Goal: Information Seeking & Learning: Find contact information

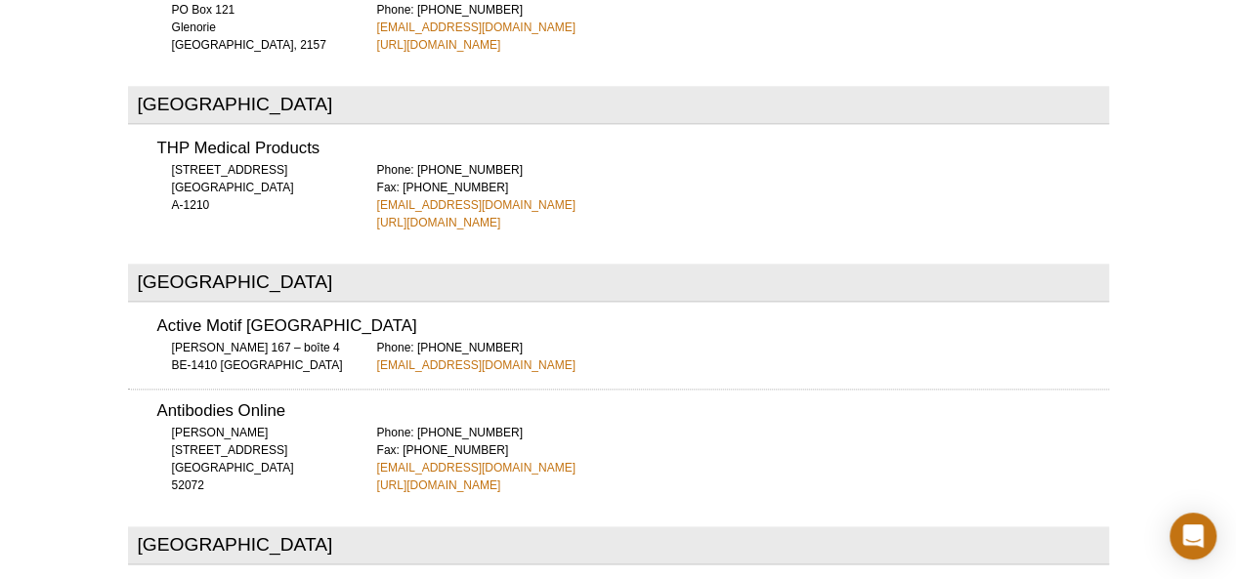
scroll to position [1024, 0]
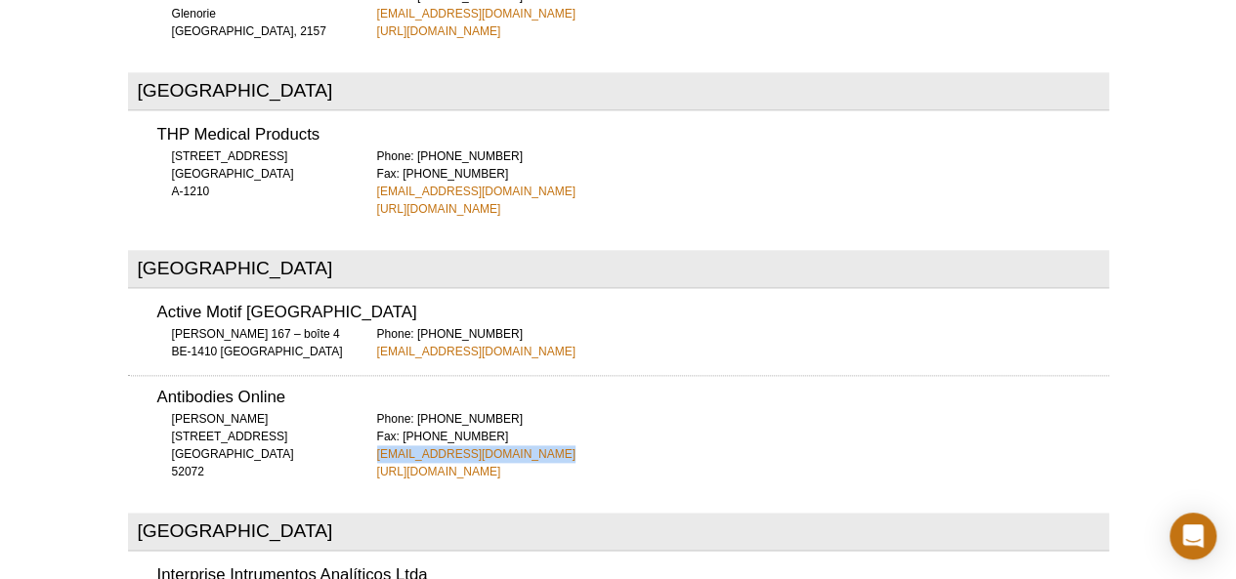
drag, startPoint x: 541, startPoint y: 372, endPoint x: 375, endPoint y: 380, distance: 166.3
click at [375, 380] on div "Antibodies Online [PERSON_NAME][STREET_ADDRESS] 52072 Phone: [PHONE_NUMBER] Fax…" at bounding box center [618, 428] width 981 height 106
copy link "[EMAIL_ADDRESS][DOMAIN_NAME]"
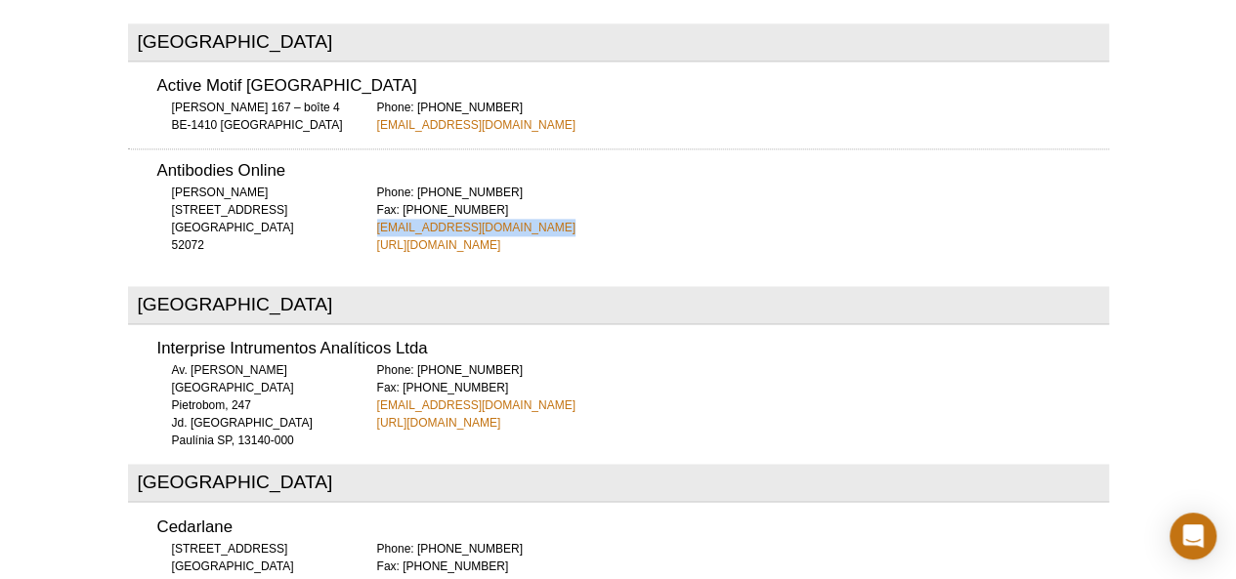
scroll to position [1258, 0]
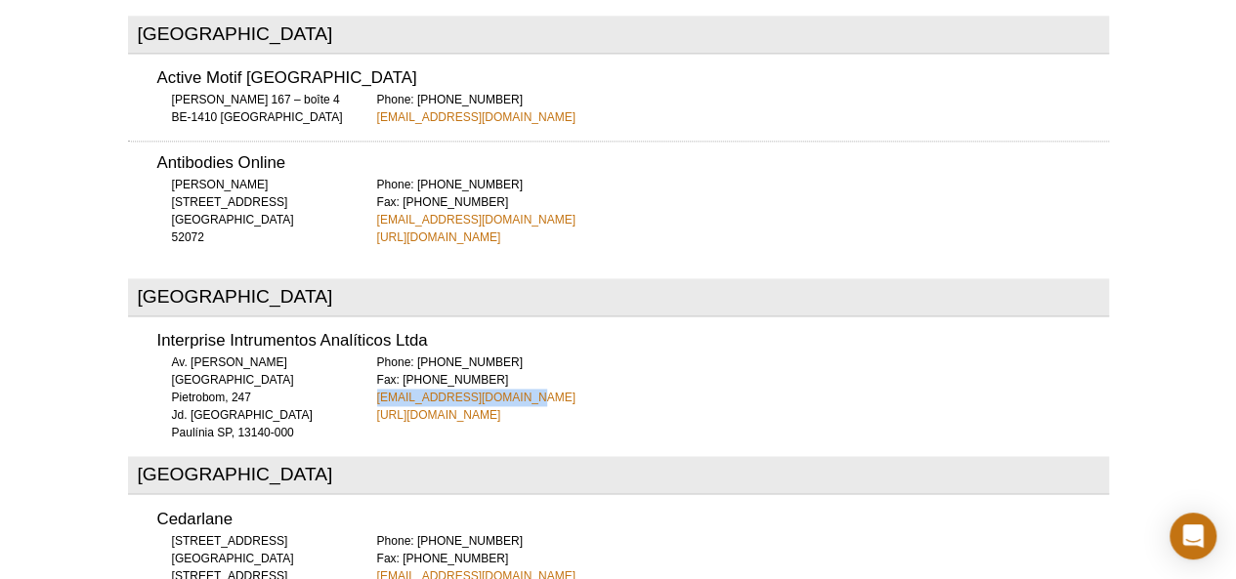
drag, startPoint x: 516, startPoint y: 323, endPoint x: 375, endPoint y: 319, distance: 140.7
click at [375, 319] on div "Interprise Intrumentos Analíticos Ltda Av. [PERSON_NAME] Pietrobom, 247 Jd. [GE…" at bounding box center [618, 371] width 981 height 105
copy link "[EMAIL_ADDRESS][DOMAIN_NAME]"
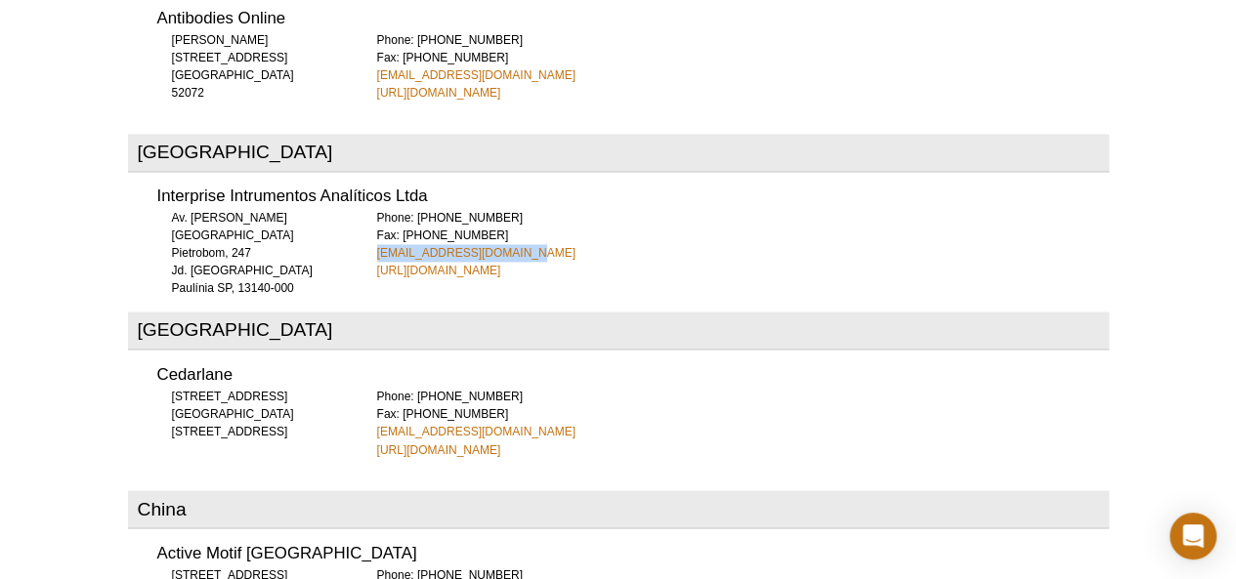
scroll to position [1415, 0]
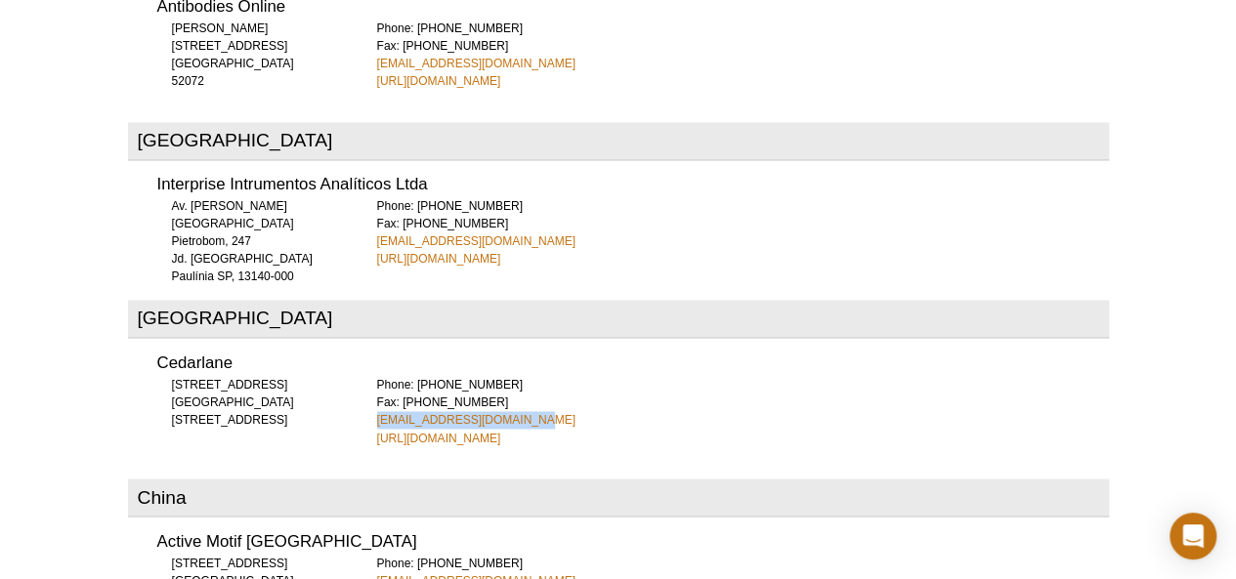
drag, startPoint x: 531, startPoint y: 343, endPoint x: 375, endPoint y: 342, distance: 156.3
click at [375, 342] on div "Cedarlane [STREET_ADDRESS] [STREET_ADDRESS] Phone: [PHONE_NUMBER] Fax: [PHONE_N…" at bounding box center [618, 393] width 981 height 105
copy link "[EMAIL_ADDRESS][DOMAIN_NAME]"
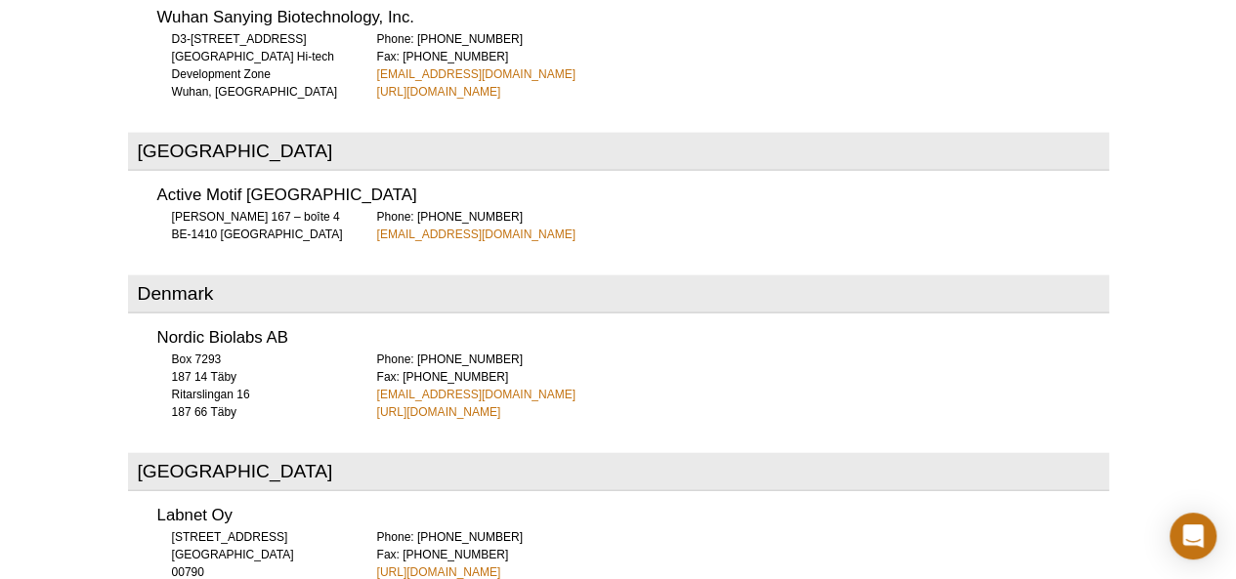
scroll to position [2040, 0]
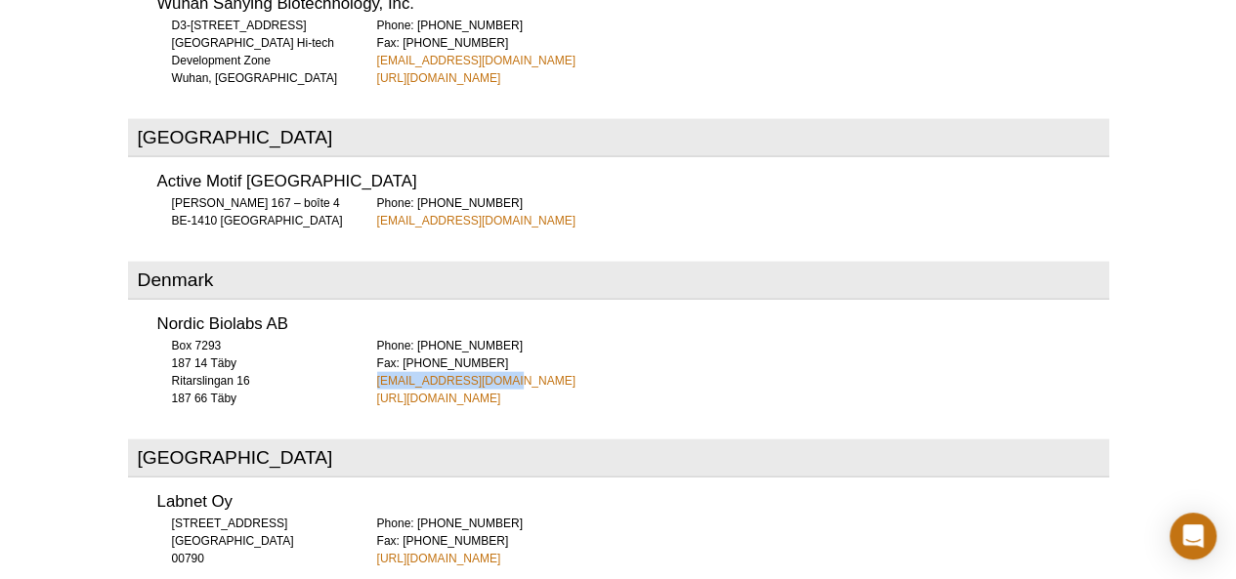
drag, startPoint x: 496, startPoint y: 304, endPoint x: 369, endPoint y: 303, distance: 127.0
click at [369, 303] on div "Nordic Biolabs AB [STREET_ADDRESS] 187 66 Täby Phone: [PHONE_NUMBER] Fax: [PHON…" at bounding box center [618, 355] width 981 height 105
copy link "[EMAIL_ADDRESS][DOMAIN_NAME]"
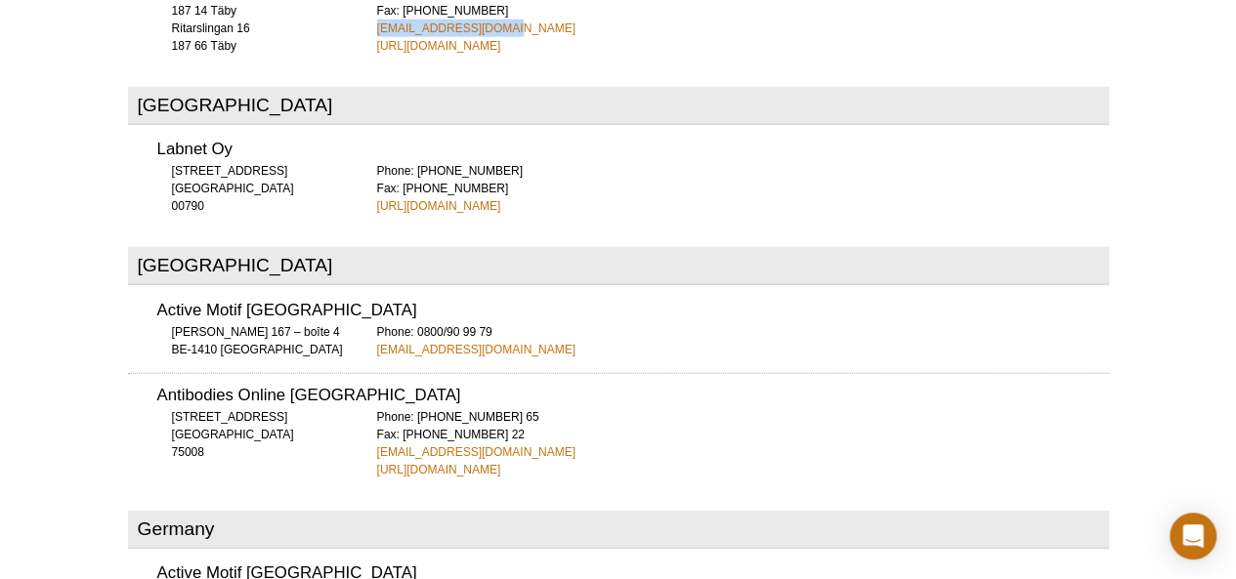
scroll to position [2431, 0]
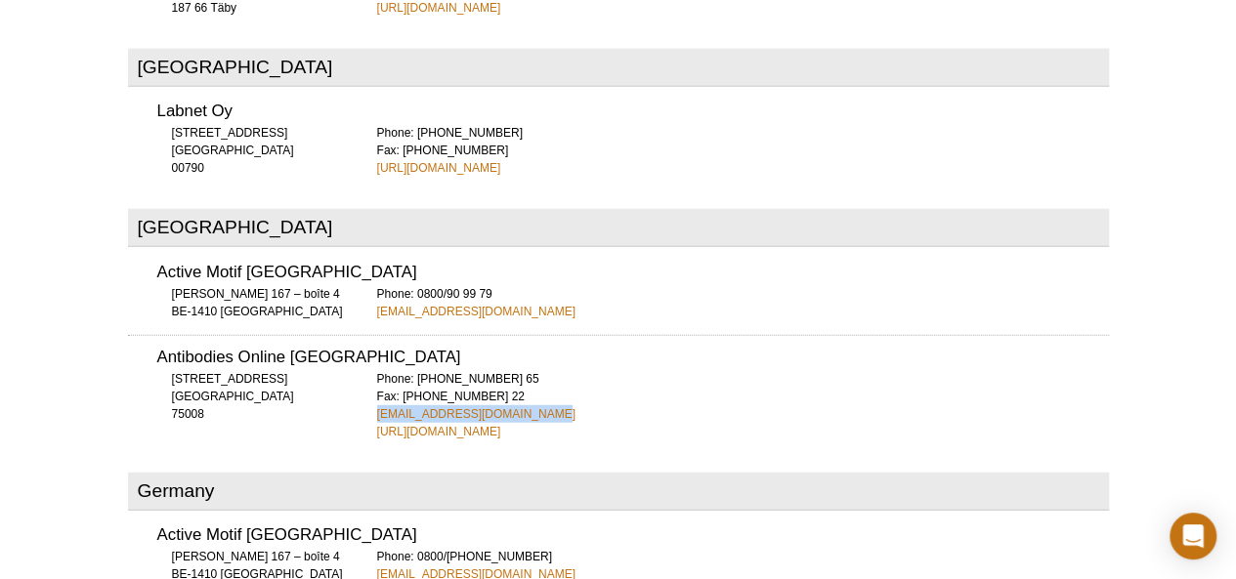
drag, startPoint x: 528, startPoint y: 334, endPoint x: 377, endPoint y: 333, distance: 150.4
click at [377, 370] on div "Phone: [PHONE_NUMBER] 65 Fax: [PHONE_NUMBER] 22 [EMAIL_ADDRESS][DOMAIN_NAME] [U…" at bounding box center [743, 405] width 732 height 70
copy link "[EMAIL_ADDRESS][DOMAIN_NAME]"
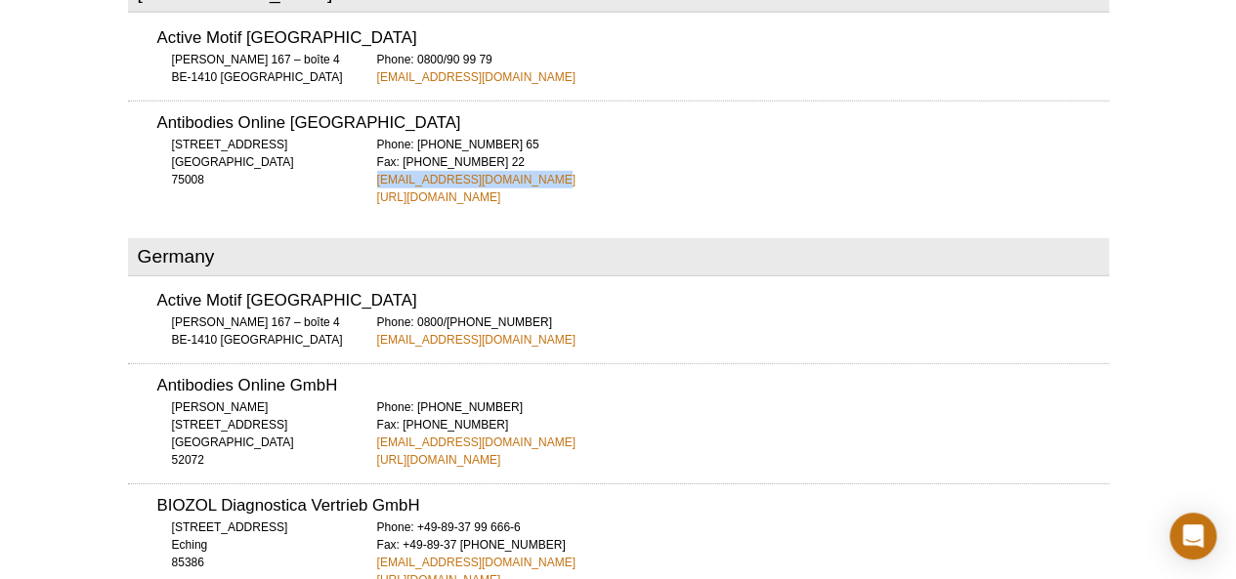
scroll to position [2704, 0]
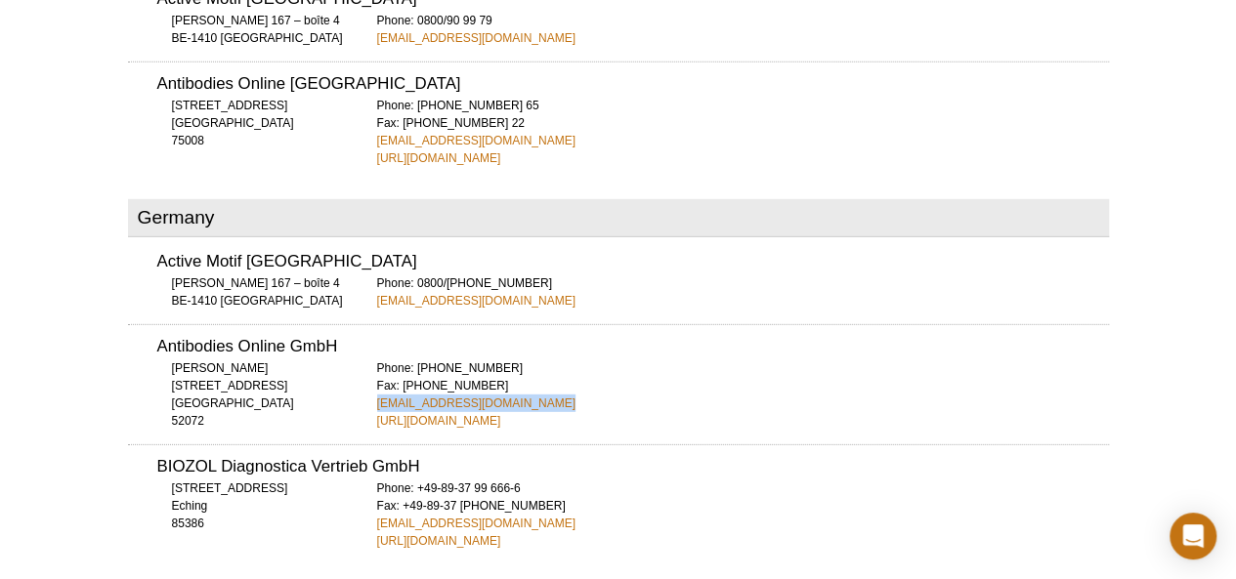
drag, startPoint x: 536, startPoint y: 323, endPoint x: 375, endPoint y: 325, distance: 161.2
click at [375, 325] on div "Antibodies Online GmbH [PERSON_NAME][STREET_ADDRESS] 52072 Phone: [PHONE_NUMBER…" at bounding box center [618, 377] width 981 height 106
copy link "[EMAIL_ADDRESS][DOMAIN_NAME]"
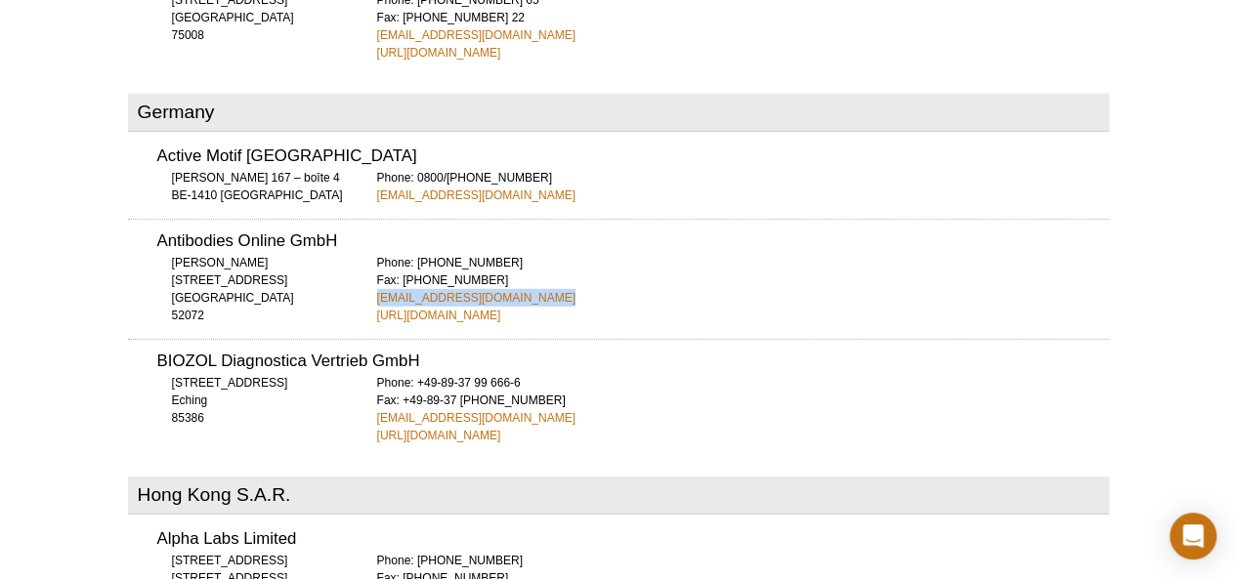
scroll to position [2821, 0]
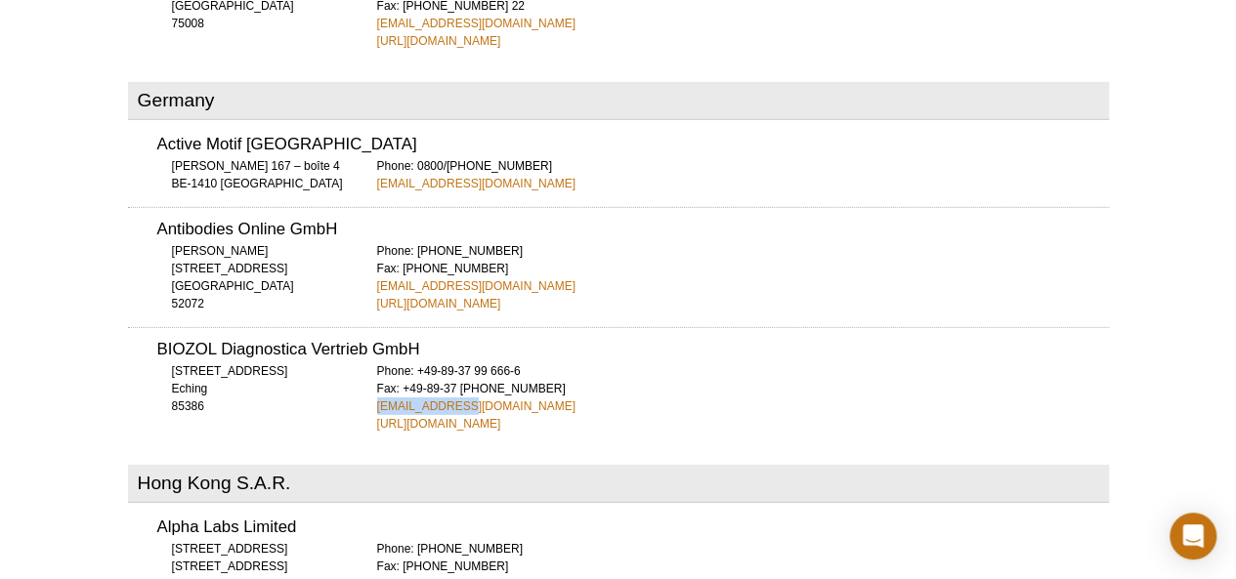
drag, startPoint x: 458, startPoint y: 325, endPoint x: 370, endPoint y: 328, distance: 88.0
click at [370, 328] on div "BIOZOL Diagnostica Vertrieb GmbH [STREET_ADDRESS] 85386 Phone: +49-89-37 99 666…" at bounding box center [618, 380] width 981 height 106
copy link "[EMAIL_ADDRESS][DOMAIN_NAME]"
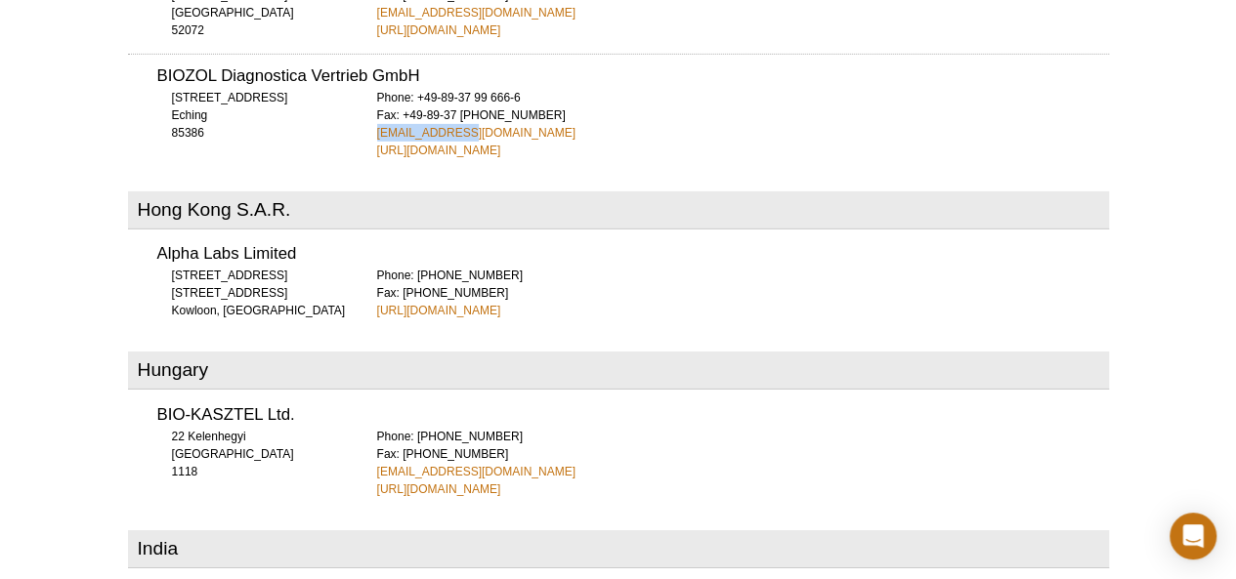
scroll to position [3134, 0]
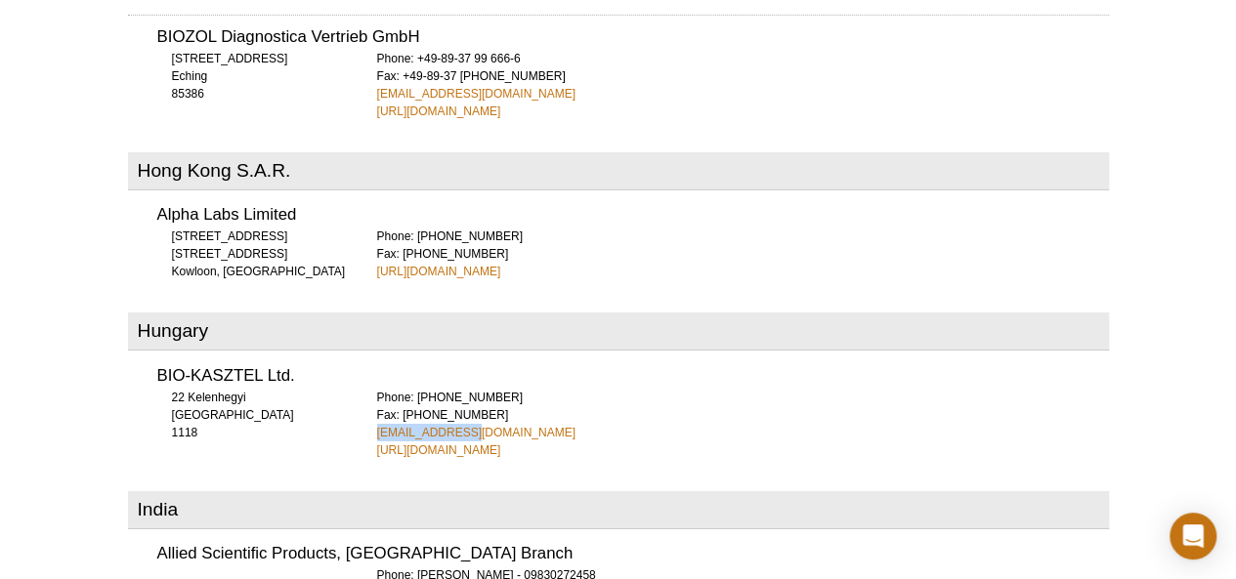
drag, startPoint x: 464, startPoint y: 353, endPoint x: 371, endPoint y: 356, distance: 92.9
click at [371, 356] on div "BIO-KASZTEL Ltd. 22 Kelenhegyi [GEOGRAPHIC_DATA] 1118 Phone: [PHONE_NUMBER] Fax…" at bounding box center [618, 406] width 981 height 105
copy link "[EMAIL_ADDRESS][DOMAIN_NAME]"
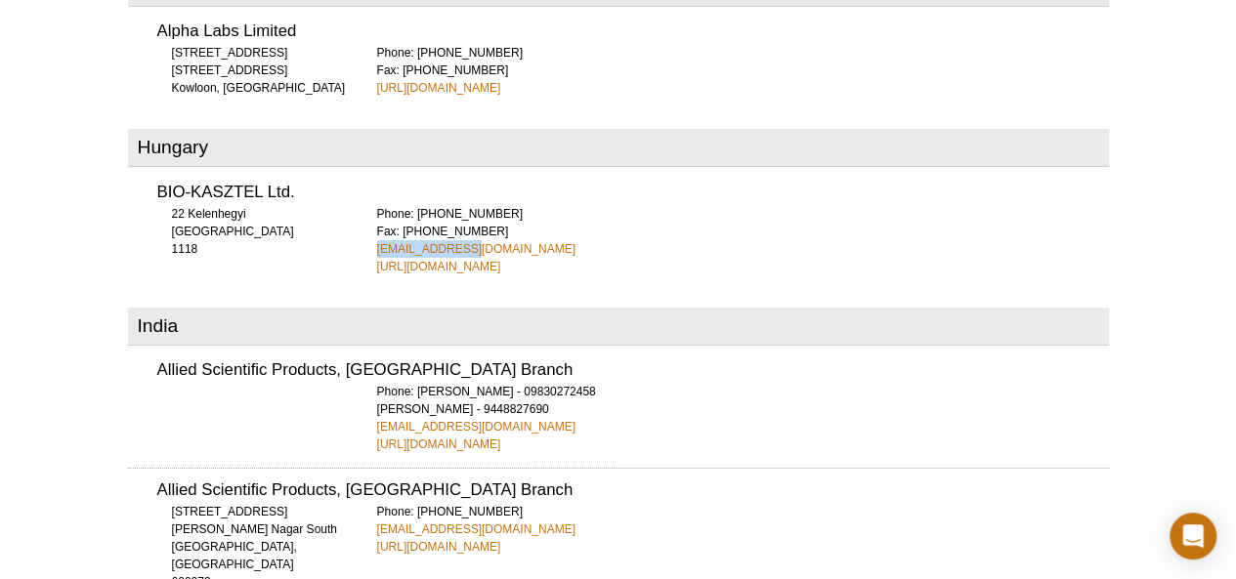
scroll to position [3329, 0]
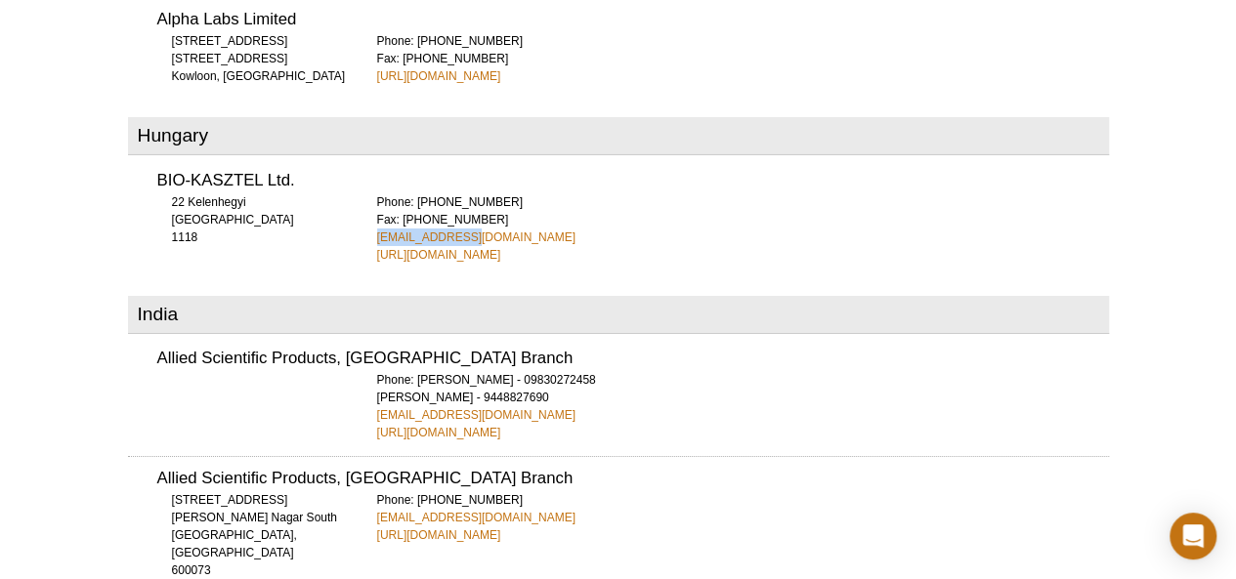
drag, startPoint x: 542, startPoint y: 331, endPoint x: 375, endPoint y: 335, distance: 167.1
click at [375, 337] on div "Allied Scientific Products, [GEOGRAPHIC_DATA] Branch Phone: [PERSON_NAME] - 098…" at bounding box center [618, 389] width 981 height 105
copy link "[EMAIL_ADDRESS][DOMAIN_NAME]"
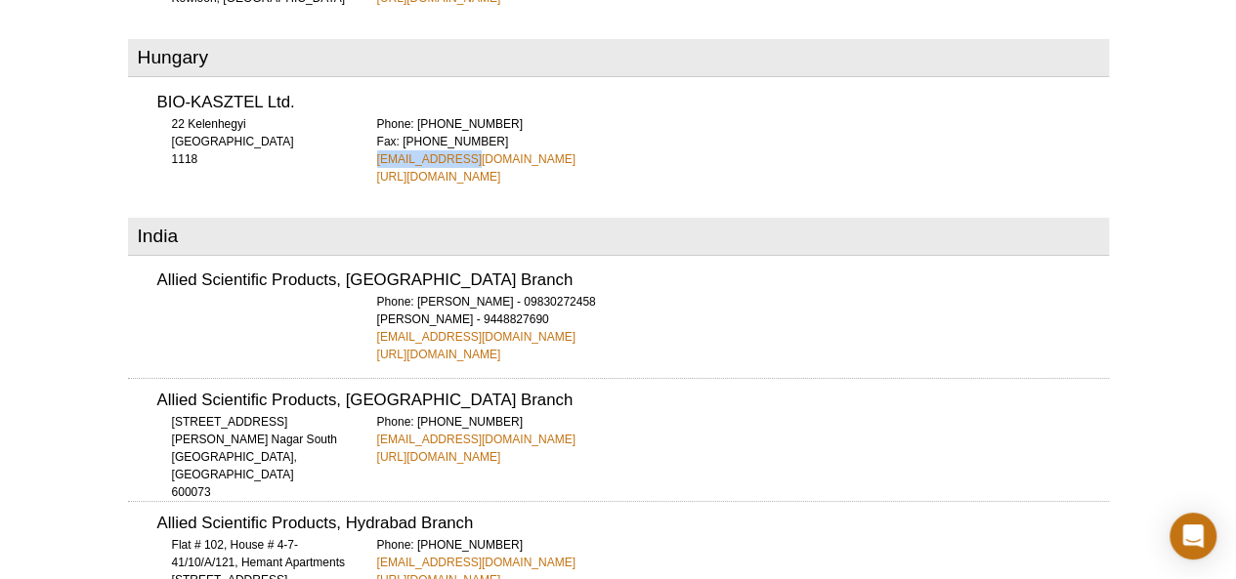
scroll to position [3447, 0]
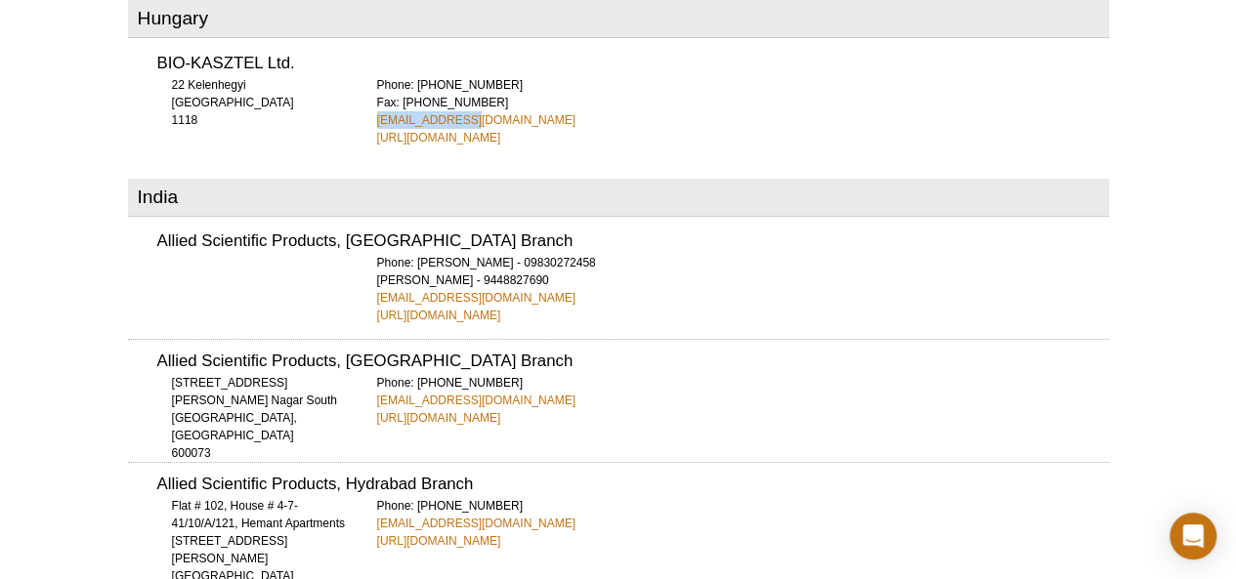
drag, startPoint x: 533, startPoint y: 319, endPoint x: 371, endPoint y: 324, distance: 162.2
click at [371, 339] on div "Allied Scientific Products, [GEOGRAPHIC_DATA] Branch [STREET_ADDRESS][PERSON_NA…" at bounding box center [618, 383] width 981 height 88
copy link "[EMAIL_ADDRESS][DOMAIN_NAME]"
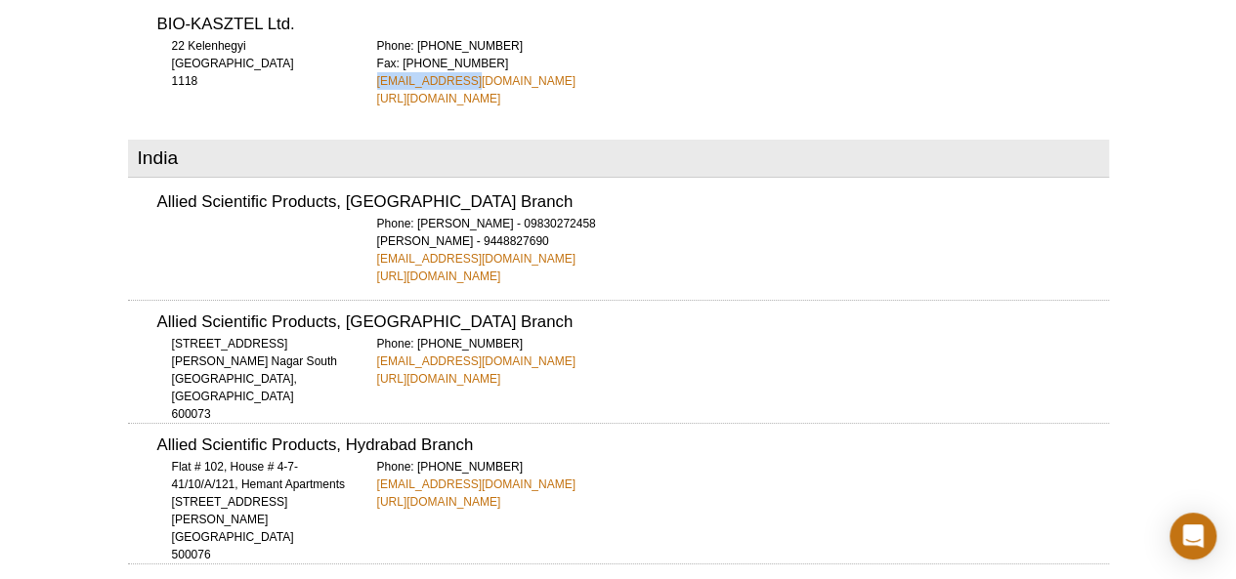
drag, startPoint x: 535, startPoint y: 384, endPoint x: 377, endPoint y: 390, distance: 158.4
click at [377, 458] on div "Phone: [PHONE_NUMBER] [EMAIL_ADDRESS][DOMAIN_NAME] [URL][DOMAIN_NAME]" at bounding box center [743, 484] width 732 height 53
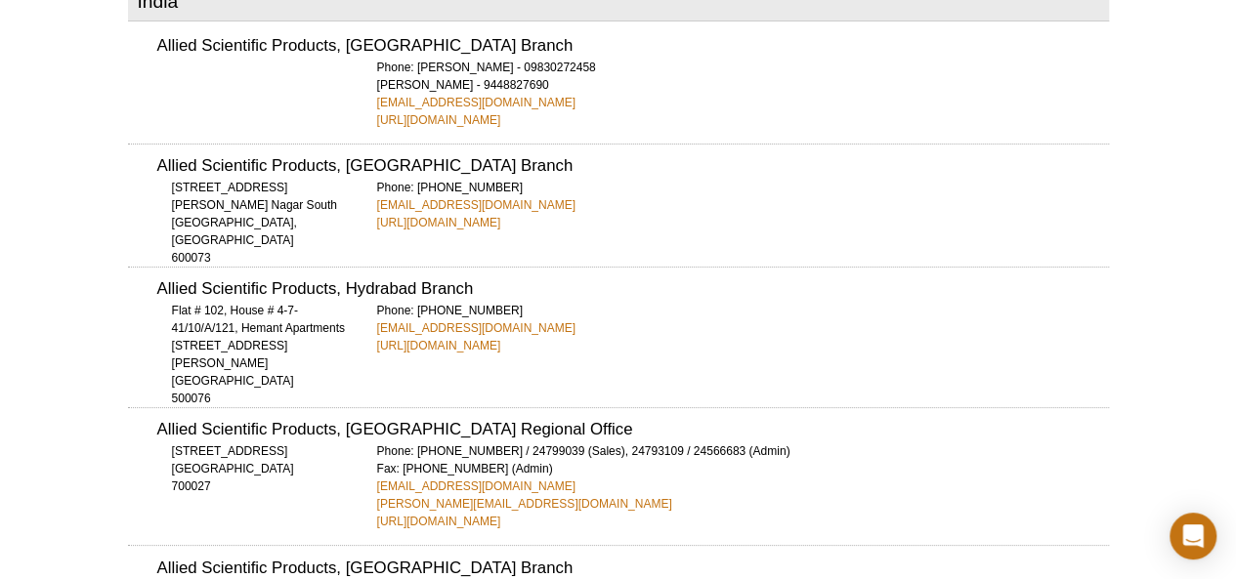
scroll to position [3681, 0]
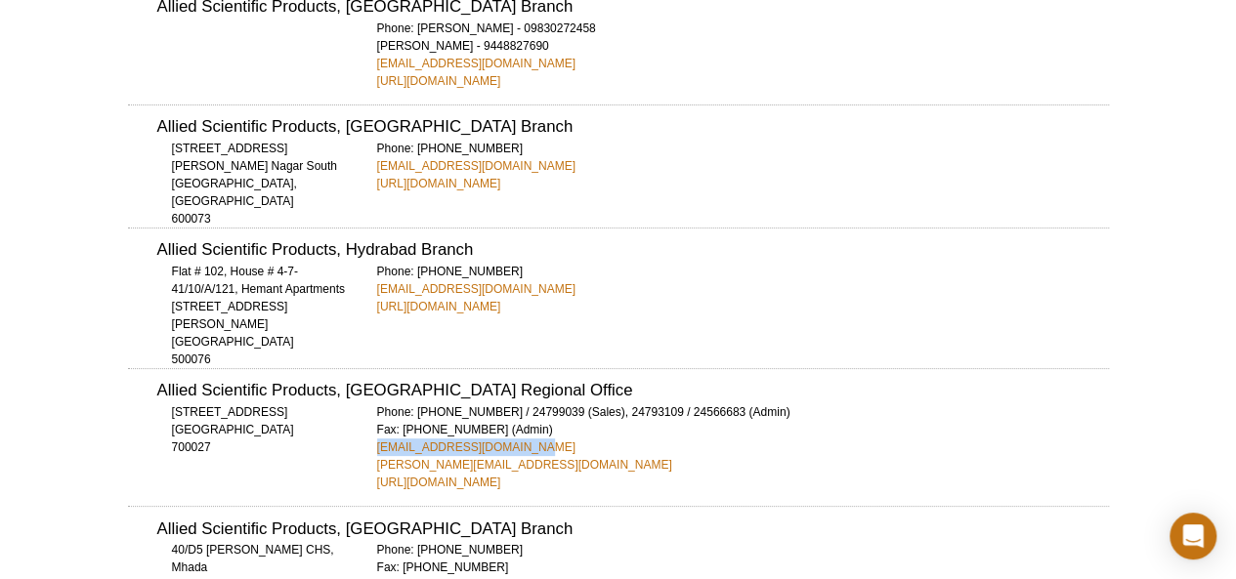
drag, startPoint x: 369, startPoint y: 347, endPoint x: 508, endPoint y: 345, distance: 138.7
click at [508, 368] on div "Allied Scientific Products, [GEOGRAPHIC_DATA] Regional Office [STREET_ADDRESS] …" at bounding box center [618, 429] width 981 height 123
drag, startPoint x: 373, startPoint y: 367, endPoint x: 524, endPoint y: 362, distance: 150.5
click at [524, 368] on div "Allied Scientific Products, [GEOGRAPHIC_DATA] Regional Office [STREET_ADDRESS] …" at bounding box center [618, 429] width 981 height 123
click at [533, 403] on div "Phone: [PHONE_NUMBER] / 24799039 (Sales), 24793109 / [PHONE_NUMBER] (Admin) Fax…" at bounding box center [743, 447] width 732 height 88
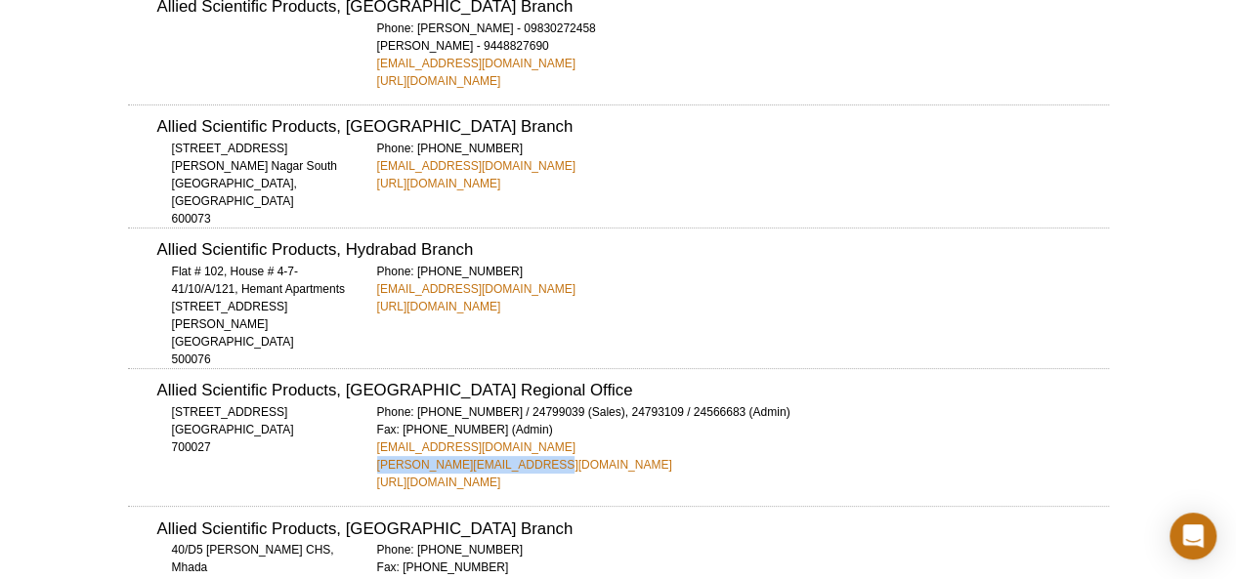
drag, startPoint x: 520, startPoint y: 363, endPoint x: 377, endPoint y: 369, distance: 142.8
click at [377, 403] on div "Phone: [PHONE_NUMBER] / 24799039 (Sales), 24793109 / [PHONE_NUMBER] (Admin) Fax…" at bounding box center [743, 447] width 732 height 88
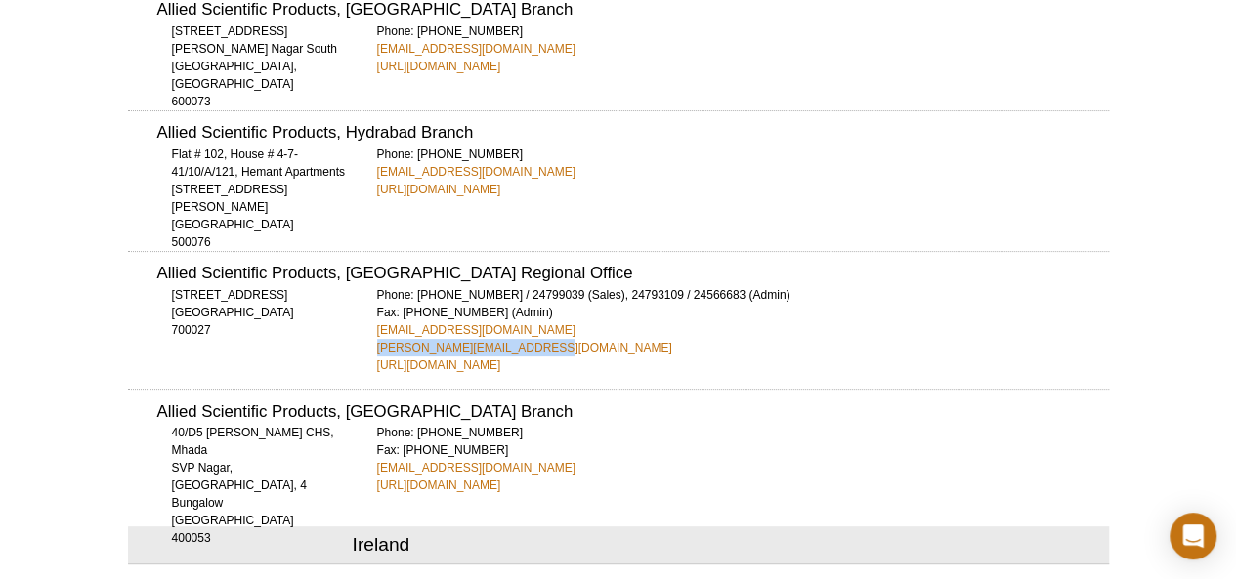
scroll to position [3837, 0]
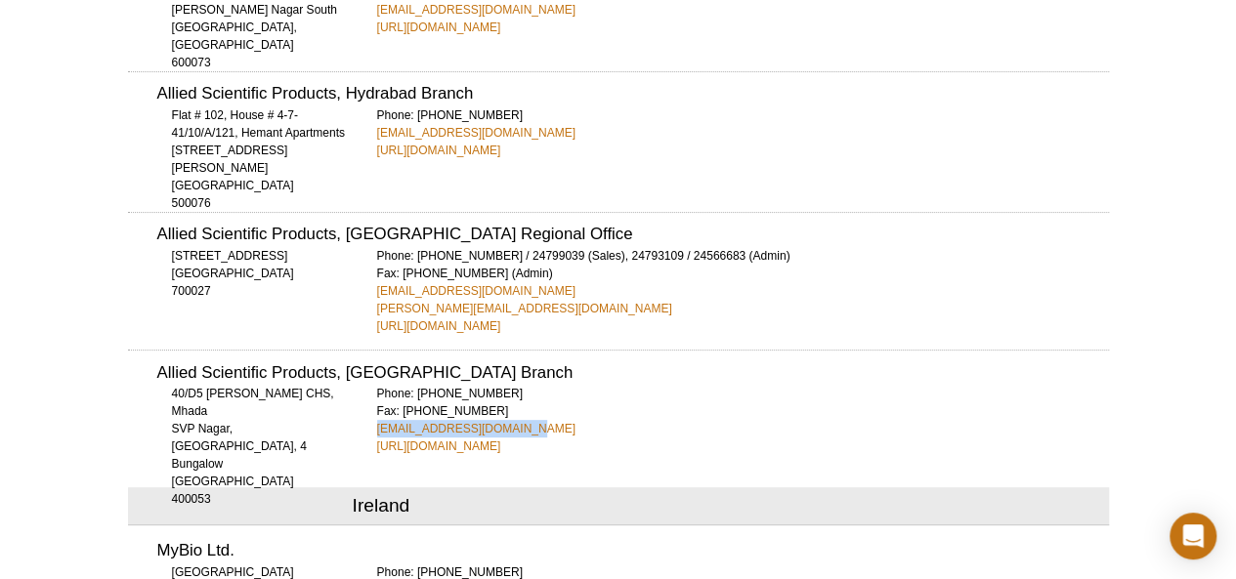
drag, startPoint x: 518, startPoint y: 325, endPoint x: 375, endPoint y: 334, distance: 142.9
click at [375, 350] on div "Allied Scientific Products, [GEOGRAPHIC_DATA] Branch [STREET_ADDRESS][PERSON_NA…" at bounding box center [618, 403] width 981 height 106
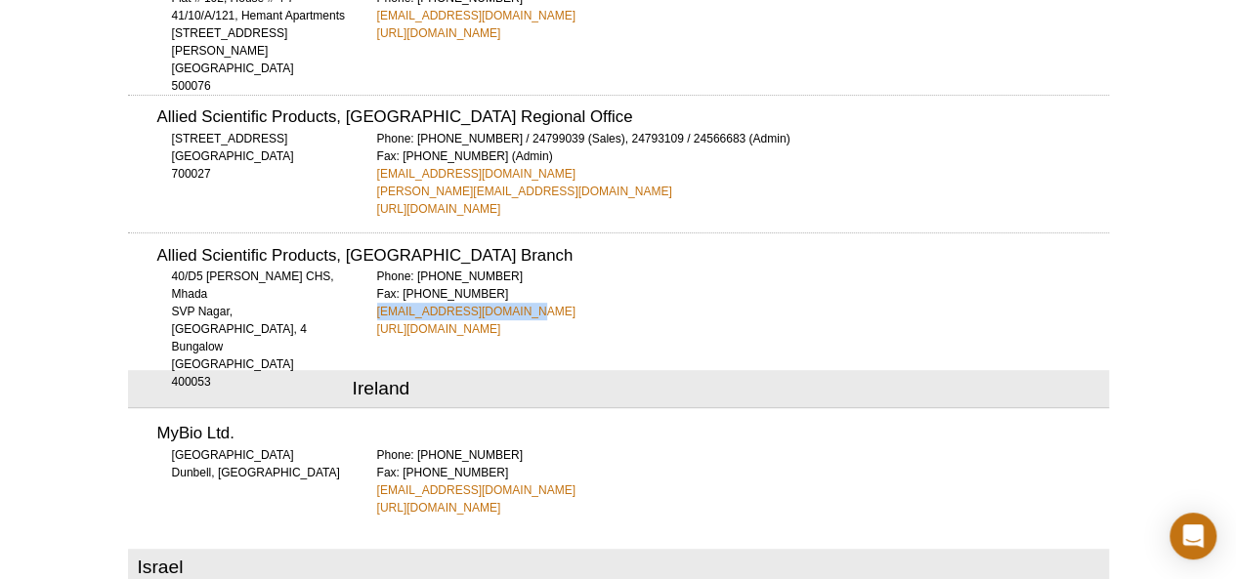
scroll to position [3994, 0]
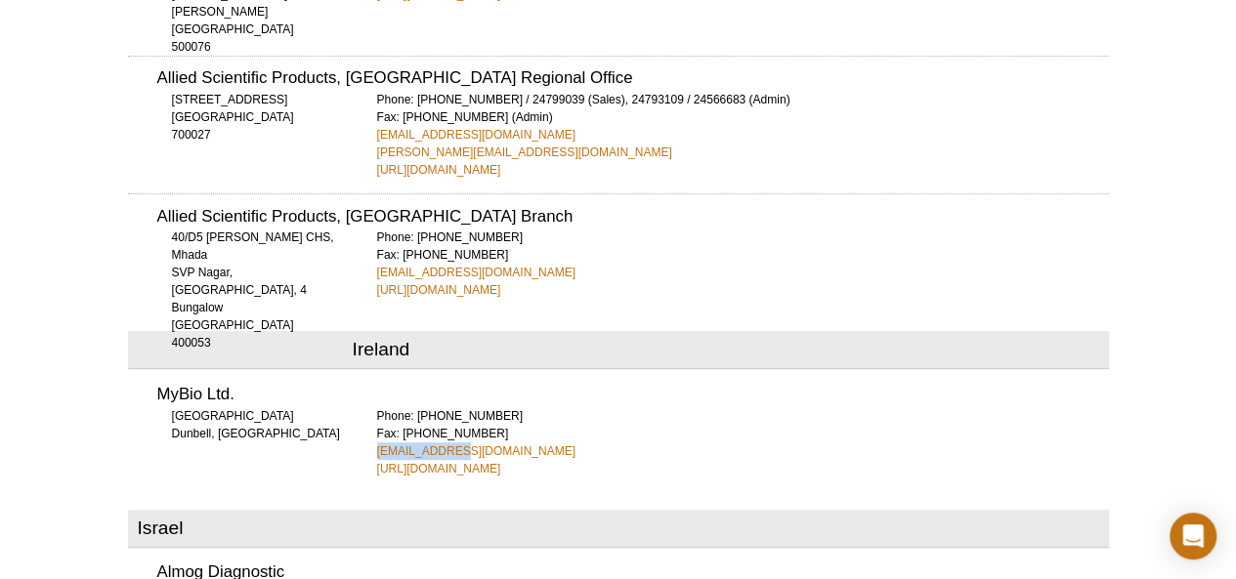
drag, startPoint x: 453, startPoint y: 353, endPoint x: 370, endPoint y: 352, distance: 83.0
click at [370, 372] on div "MyBio Ltd. [GEOGRAPHIC_DATA], [GEOGRAPHIC_DATA] Phone: [PHONE_NUMBER] Fax: [PHO…" at bounding box center [618, 424] width 981 height 105
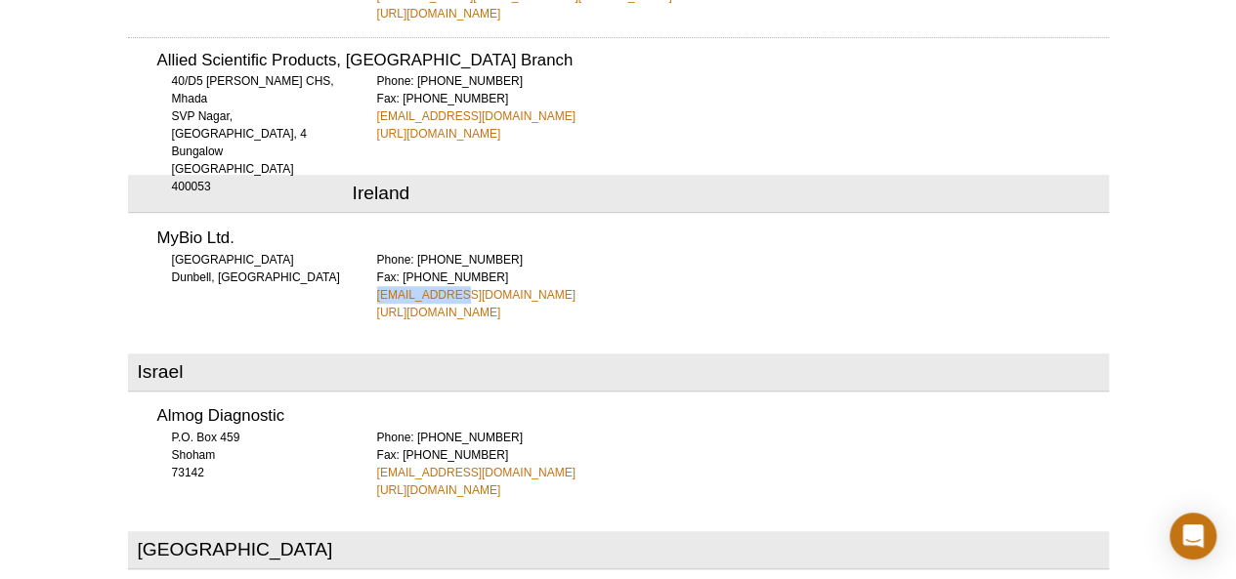
scroll to position [4189, 0]
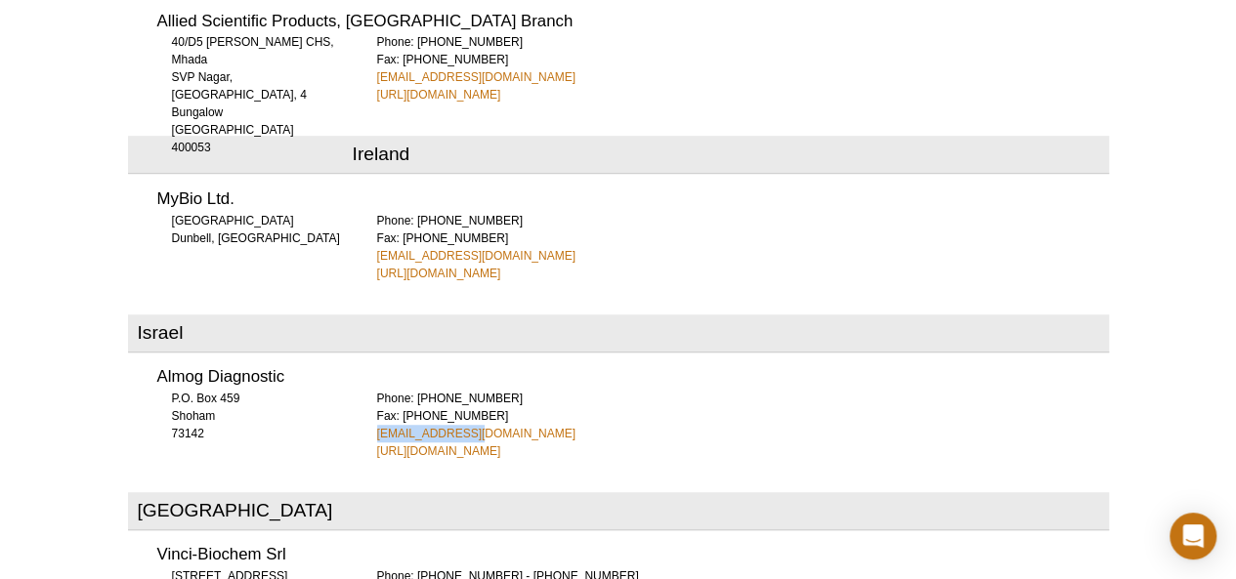
drag, startPoint x: 466, startPoint y: 330, endPoint x: 372, endPoint y: 332, distance: 93.8
click at [372, 356] on div "Almog Diagnostic P.O. Box 459 Shoham 73142 Phone: [PHONE_NUMBER] Fax: [PHONE_NU…" at bounding box center [618, 408] width 981 height 105
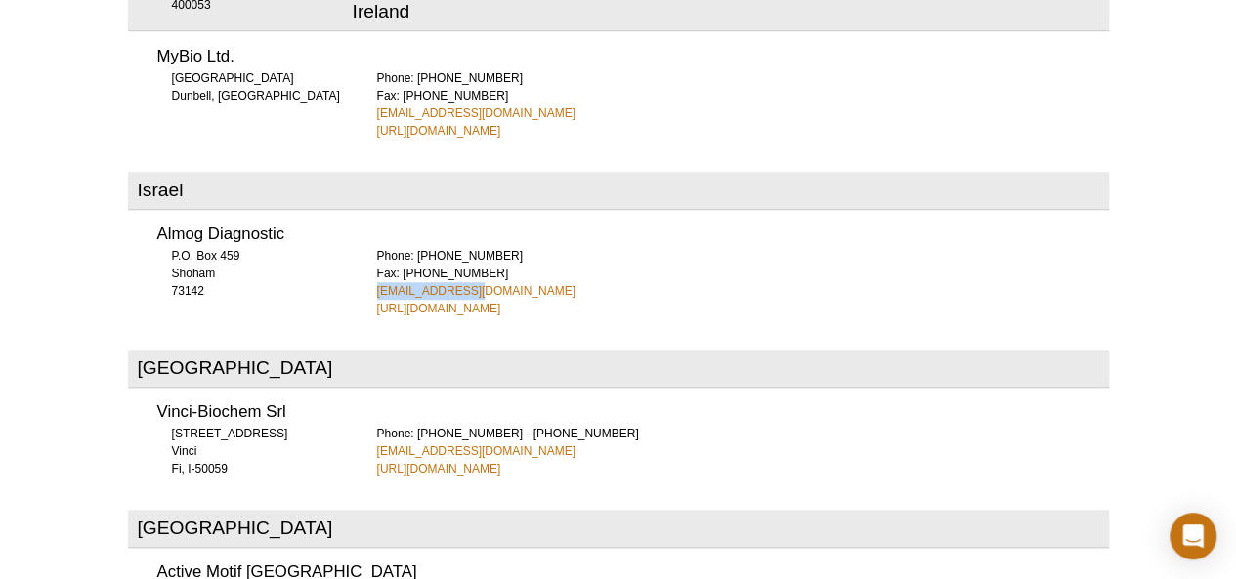
scroll to position [4345, 0]
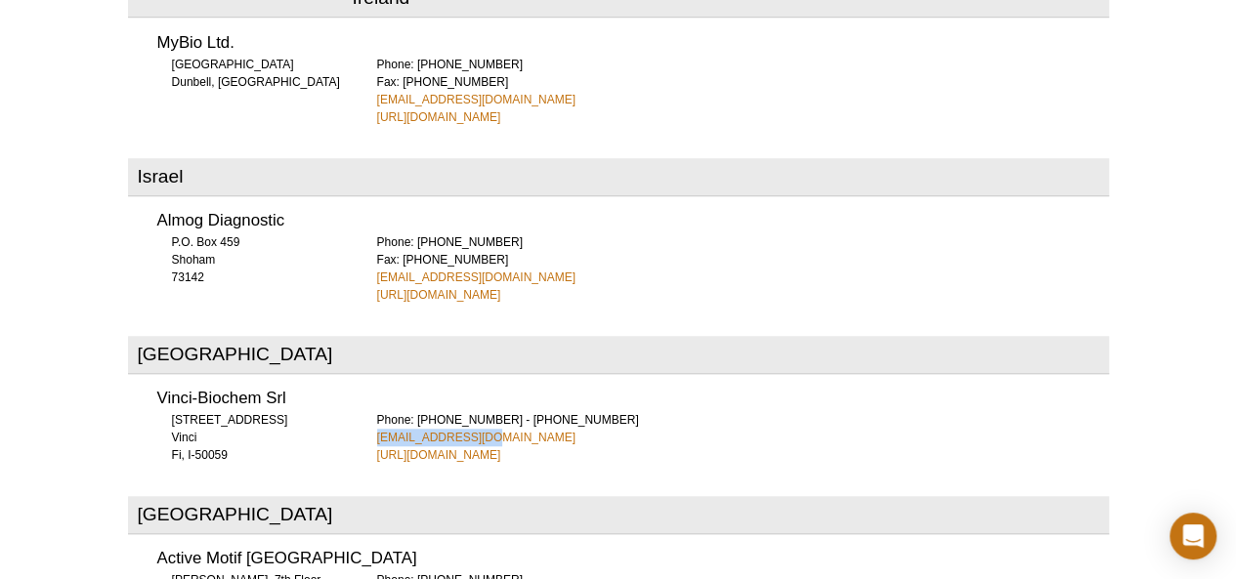
drag, startPoint x: 485, startPoint y: 335, endPoint x: 372, endPoint y: 336, distance: 112.4
click at [372, 377] on div "Vinci-Biochem Srl [STREET_ADDRESS] Fi, I-50059 Phone: [PHONE_NUMBER] - [PHONE_N…" at bounding box center [618, 420] width 981 height 87
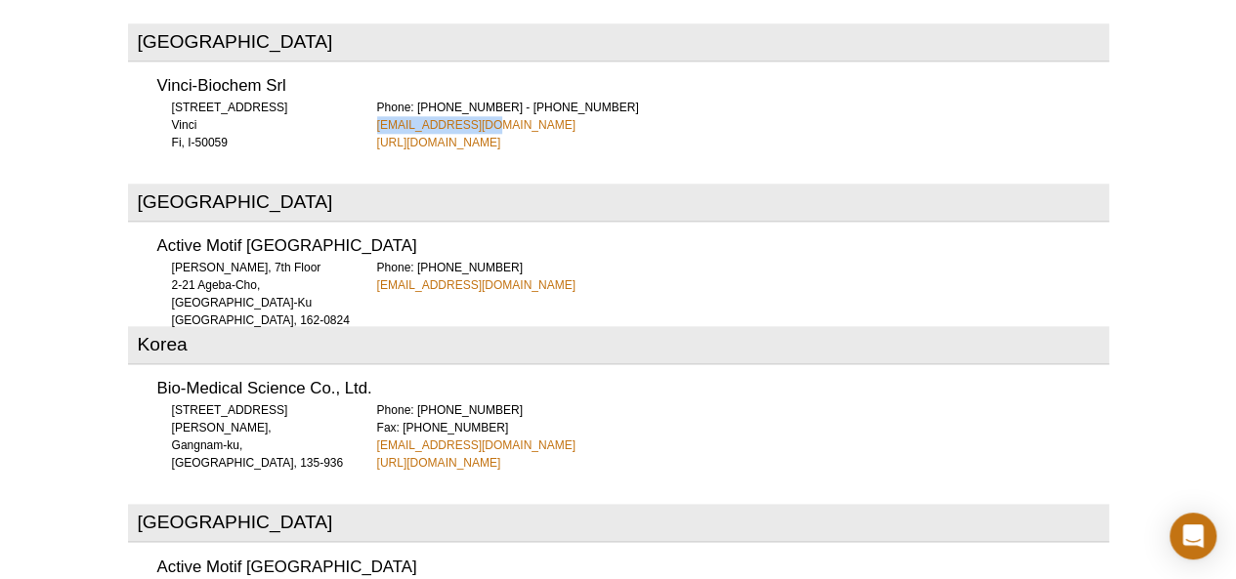
scroll to position [4697, 0]
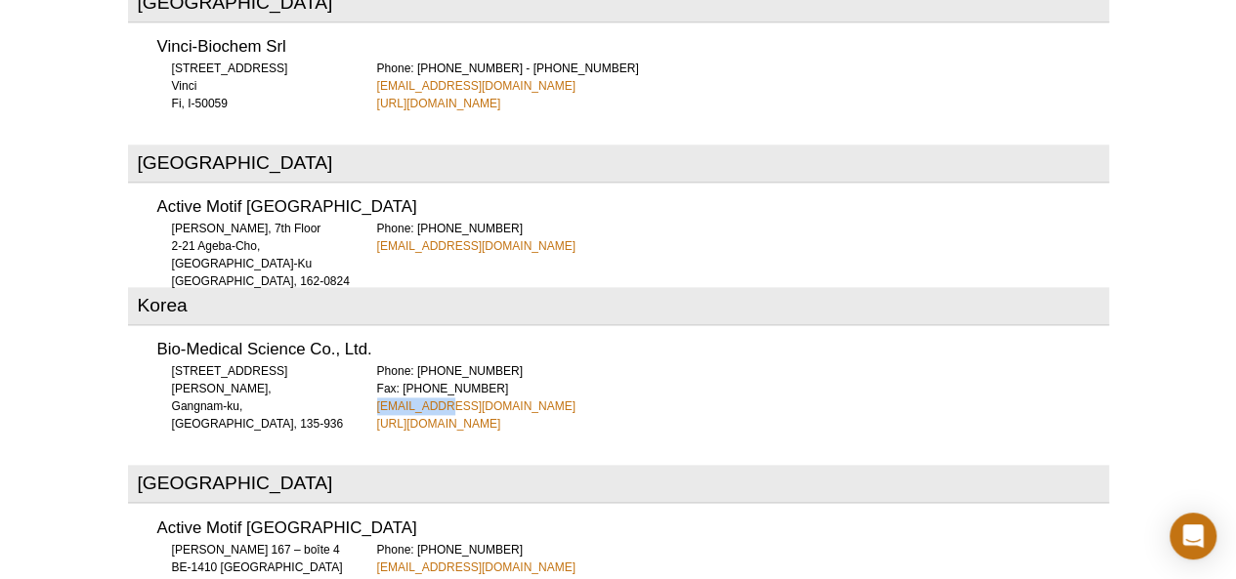
drag, startPoint x: 444, startPoint y: 305, endPoint x: 369, endPoint y: 308, distance: 75.3
click at [369, 328] on div "Bio-Medical Science Co., Ltd. [STREET_ADDRESS], [GEOGRAPHIC_DATA], 135-936 Phon…" at bounding box center [618, 380] width 981 height 105
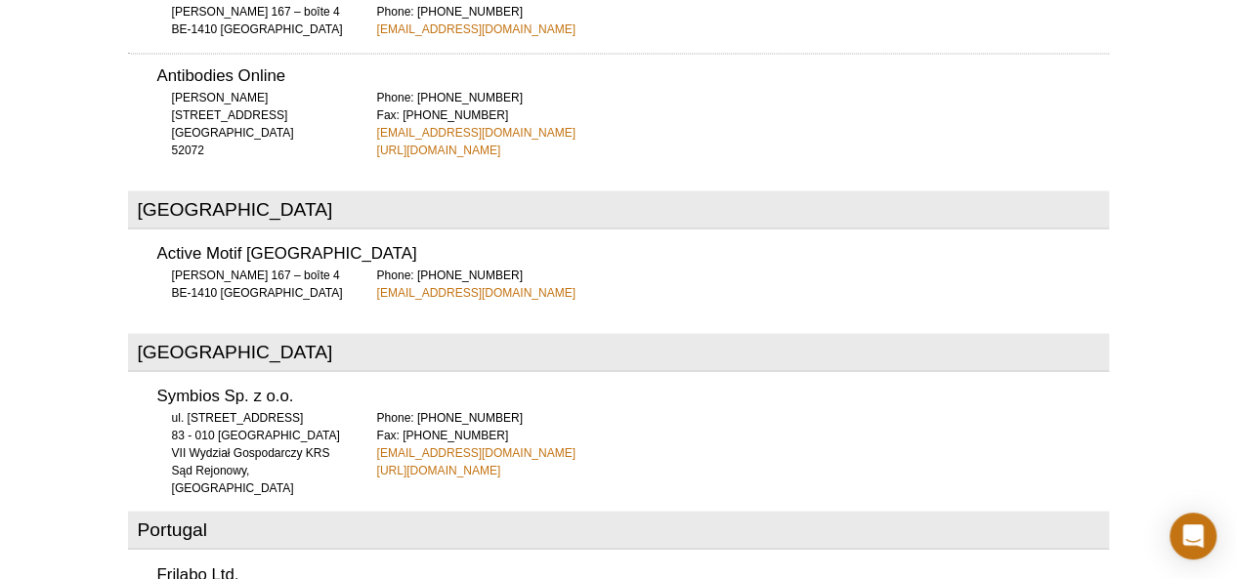
scroll to position [5518, 0]
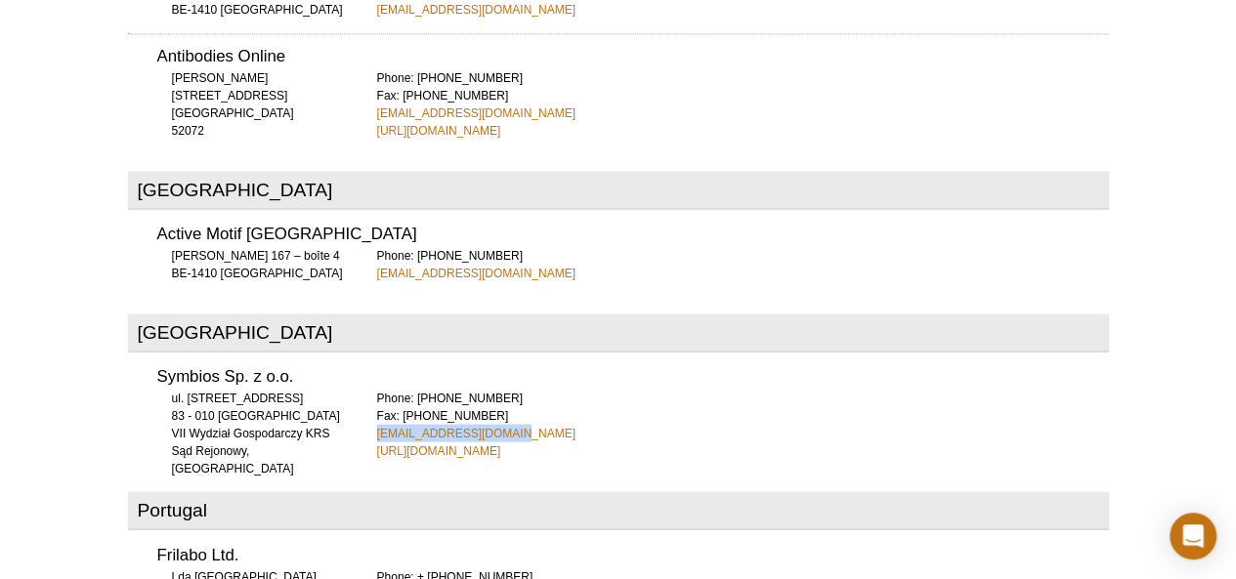
drag, startPoint x: 514, startPoint y: 329, endPoint x: 377, endPoint y: 329, distance: 136.8
click at [377, 389] on div "Phone: [PHONE_NUMBER] Fax: [PHONE_NUMBER] [EMAIL_ADDRESS][DOMAIN_NAME] [URL][DO…" at bounding box center [743, 424] width 732 height 70
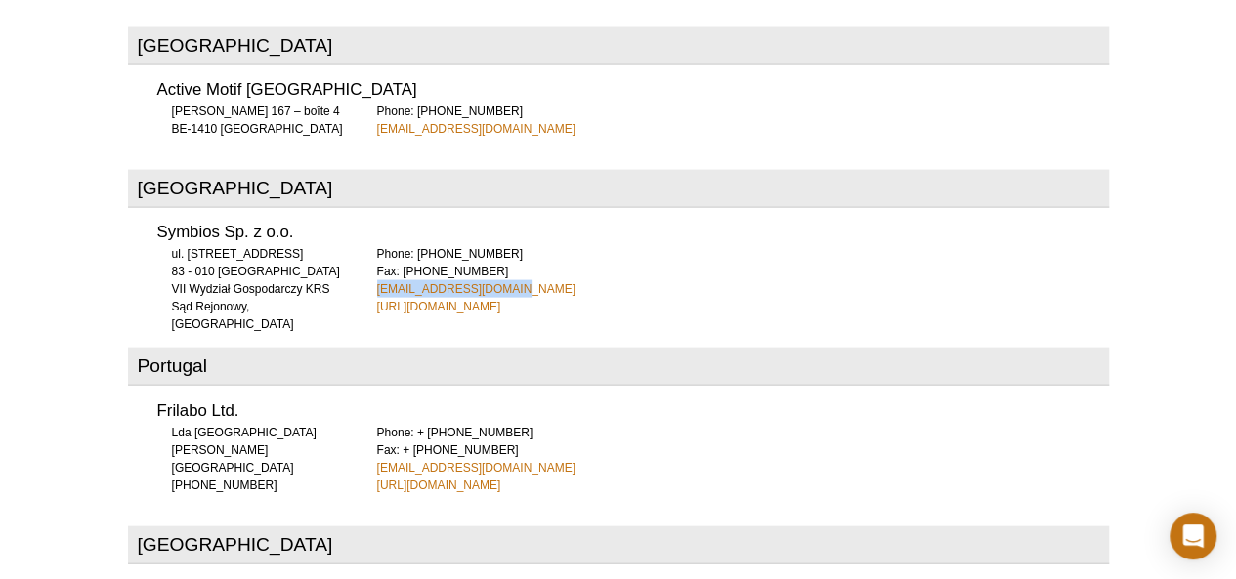
scroll to position [5674, 0]
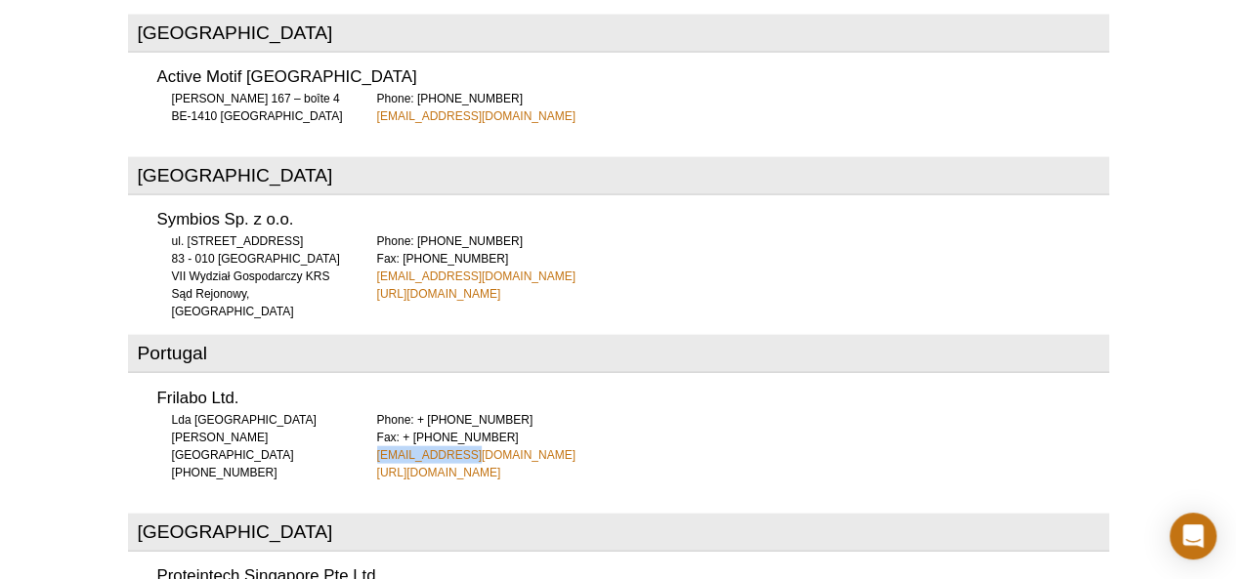
drag, startPoint x: 457, startPoint y: 348, endPoint x: 370, endPoint y: 351, distance: 87.0
click at [370, 376] on div "Frilabo Ltd. Lda [GEOGRAPHIC_DATA][PERSON_NAME] [PHONE_NUMBER] Phone: + [PHONE_…" at bounding box center [618, 428] width 981 height 105
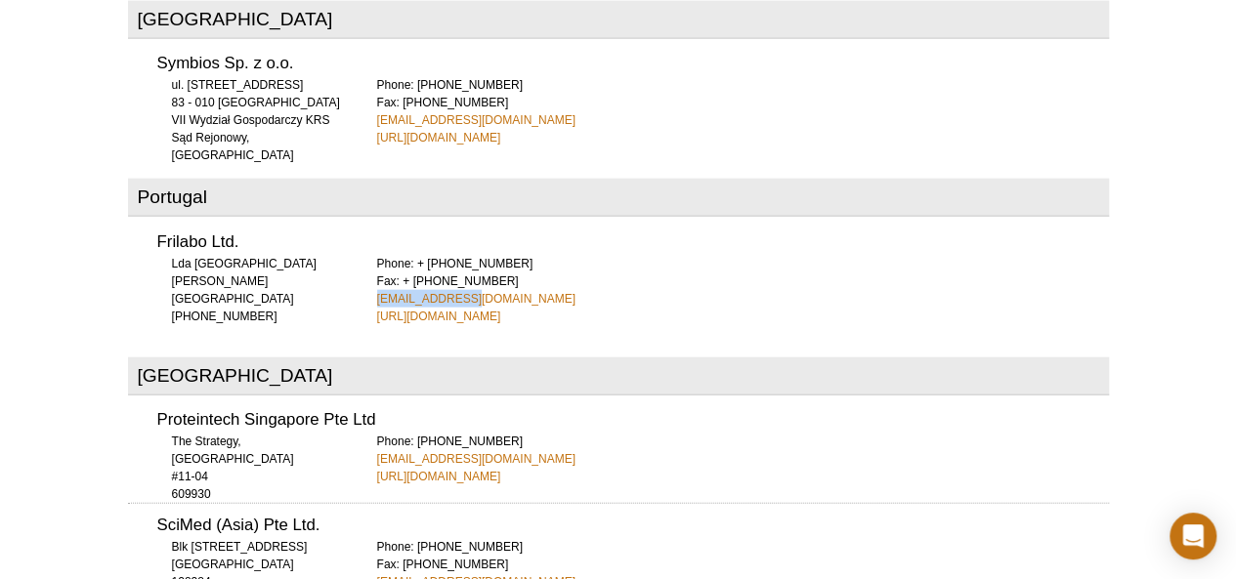
scroll to position [5869, 0]
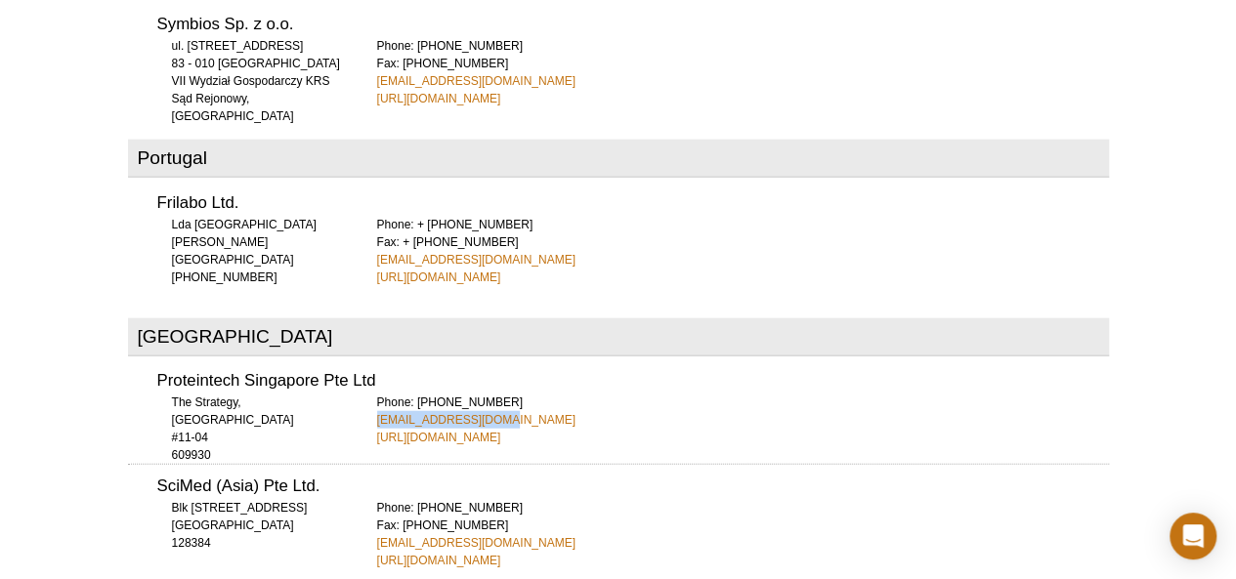
drag, startPoint x: 500, startPoint y: 316, endPoint x: 369, endPoint y: 316, distance: 130.9
click at [369, 360] on div "Proteintech Singapore Pte Ltd The Strategy, [STREET_ADDRESS]-04 609930 Phone: […" at bounding box center [618, 403] width 981 height 87
drag, startPoint x: 500, startPoint y: 437, endPoint x: 375, endPoint y: 448, distance: 125.6
click at [375, 464] on div "SciMed (Asia) Pte Ltd. Blk [STREET_ADDRESS] 128384 Phone: [PHONE_NUMBER] Fax: […" at bounding box center [618, 517] width 981 height 106
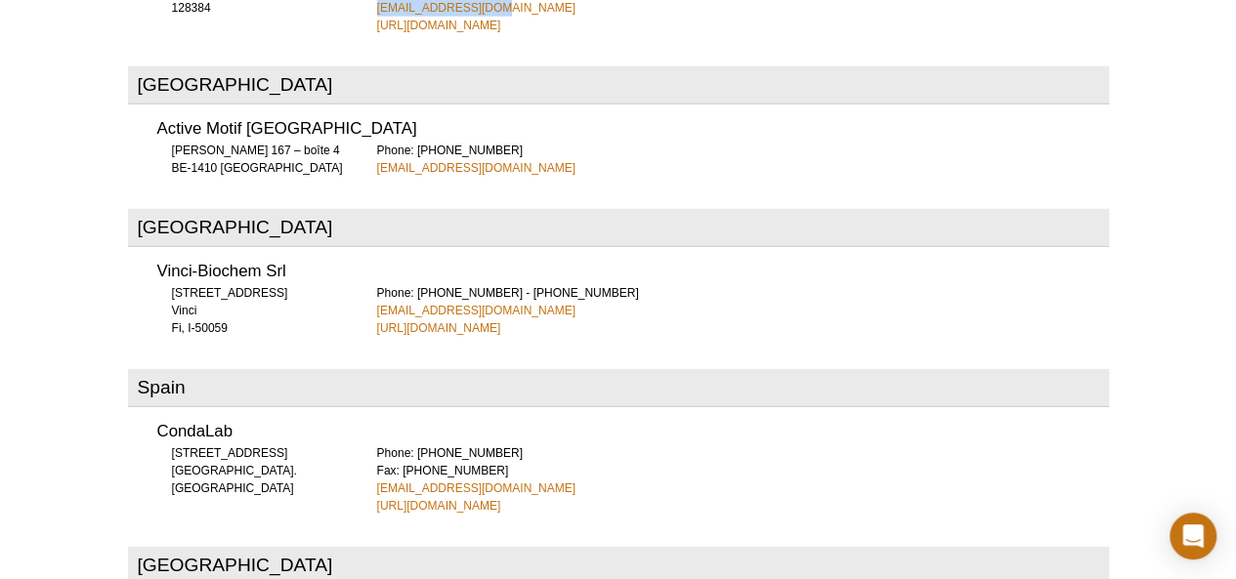
scroll to position [6416, 0]
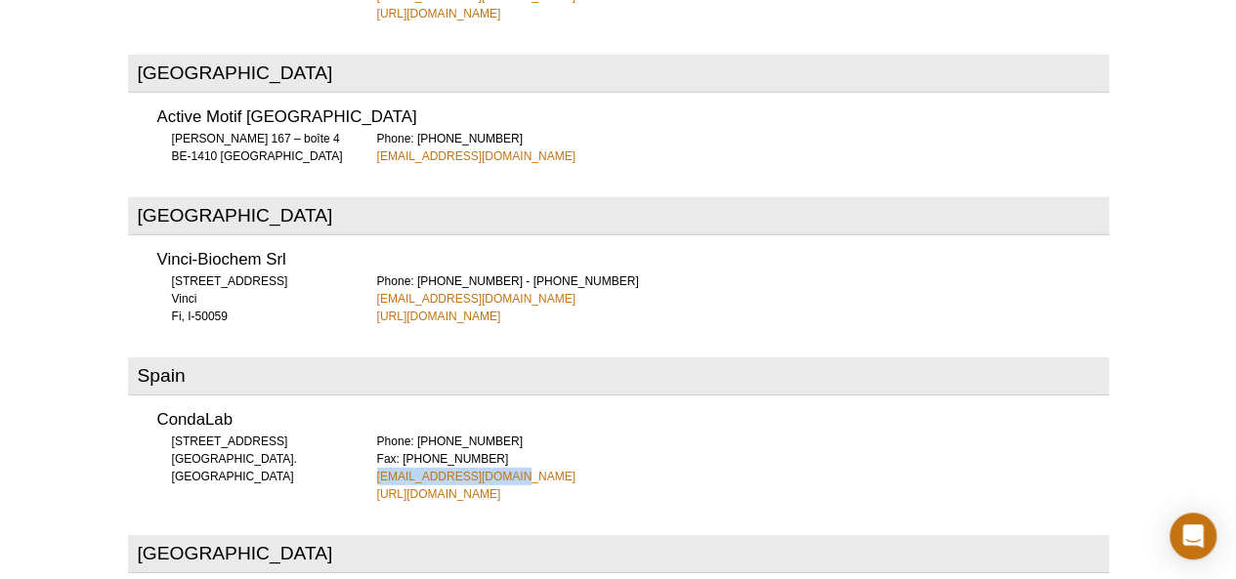
drag, startPoint x: 518, startPoint y: 369, endPoint x: 374, endPoint y: 374, distance: 143.7
click at [374, 399] on div "CondaLab [STREET_ADDRESS]. [GEOGRAPHIC_DATA] Phone: [PHONE_NUMBER] Fax: [PHONE_…" at bounding box center [618, 451] width 981 height 105
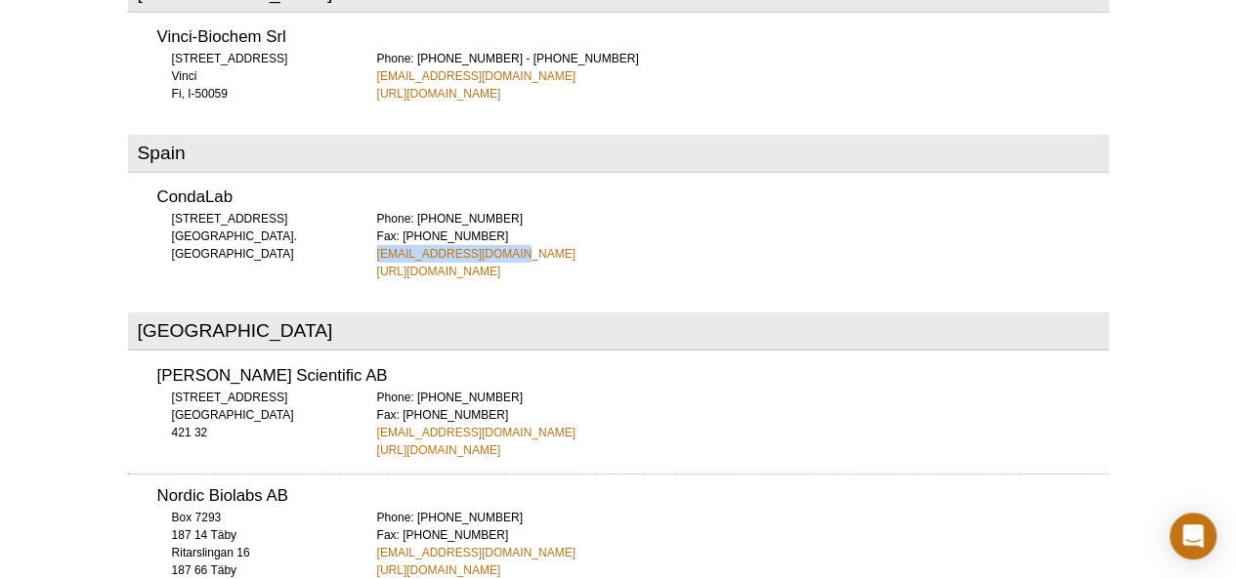
scroll to position [6651, 0]
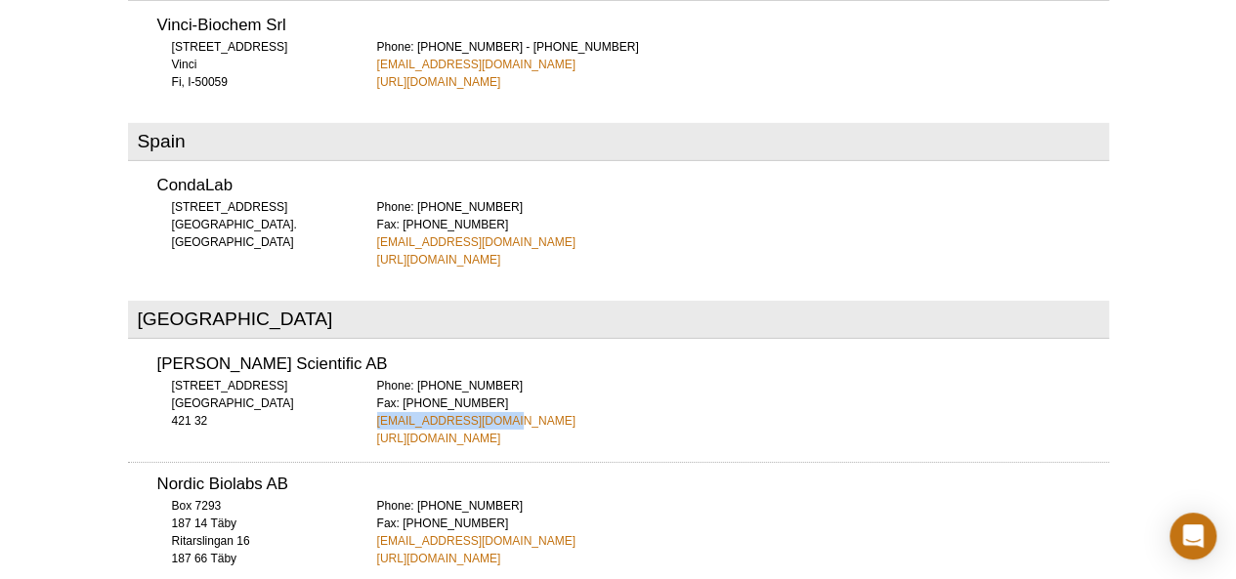
drag, startPoint x: 504, startPoint y: 312, endPoint x: 369, endPoint y: 318, distance: 135.0
click at [369, 342] on div "[PERSON_NAME] Scientific AB [STREET_ADDRESS] 421 32 Phone: [PHONE_NUMBER] Fax: …" at bounding box center [618, 394] width 981 height 105
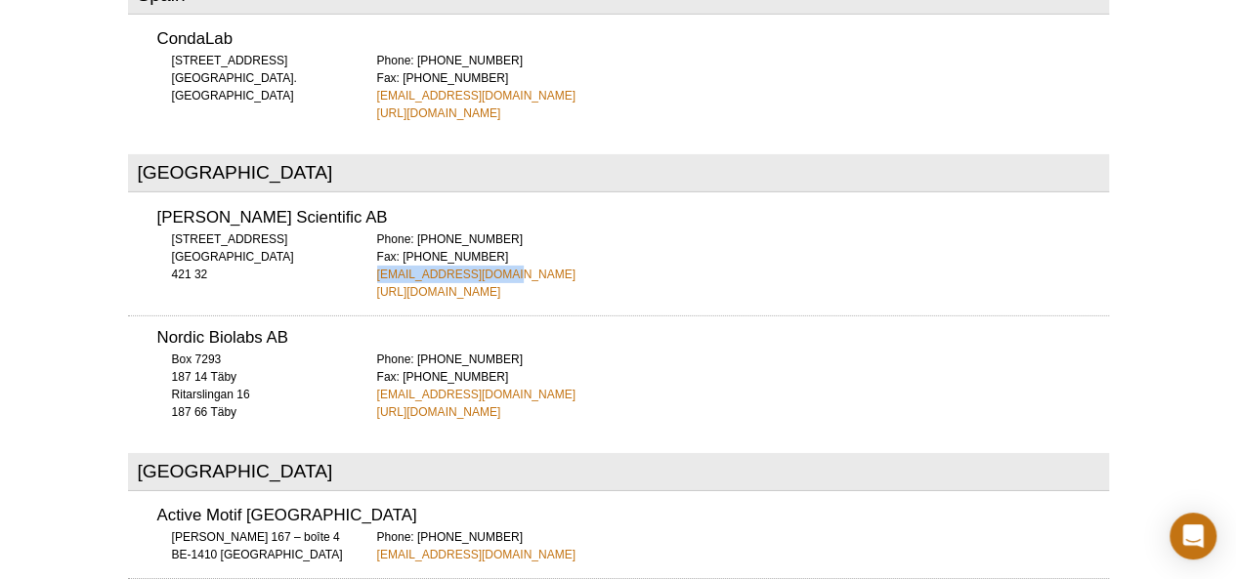
scroll to position [6807, 0]
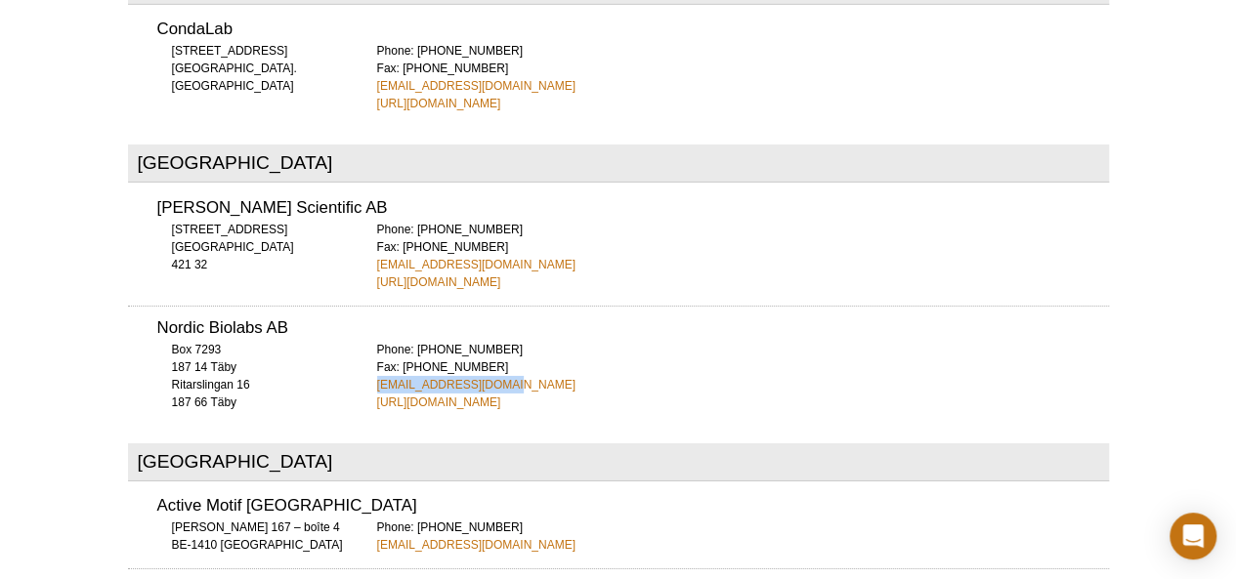
drag, startPoint x: 497, startPoint y: 276, endPoint x: 367, endPoint y: 282, distance: 130.1
click at [367, 306] on div "Nordic Biolabs AB [STREET_ADDRESS] 187 66 Täby Phone: [PHONE_NUMBER] Fax: [PHON…" at bounding box center [618, 359] width 981 height 106
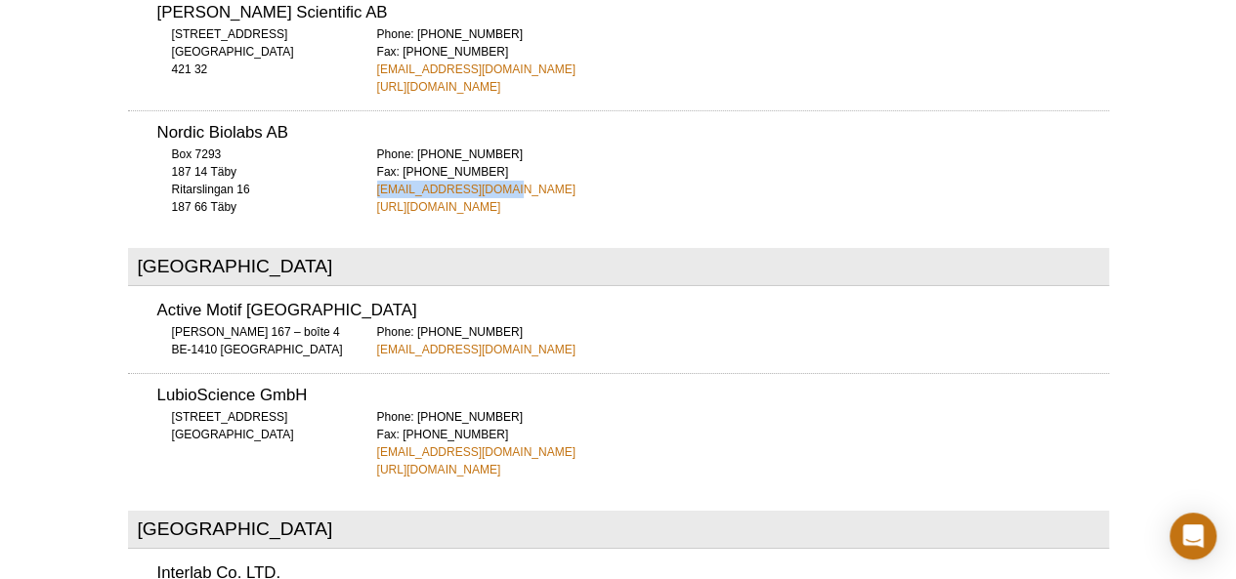
scroll to position [7042, 0]
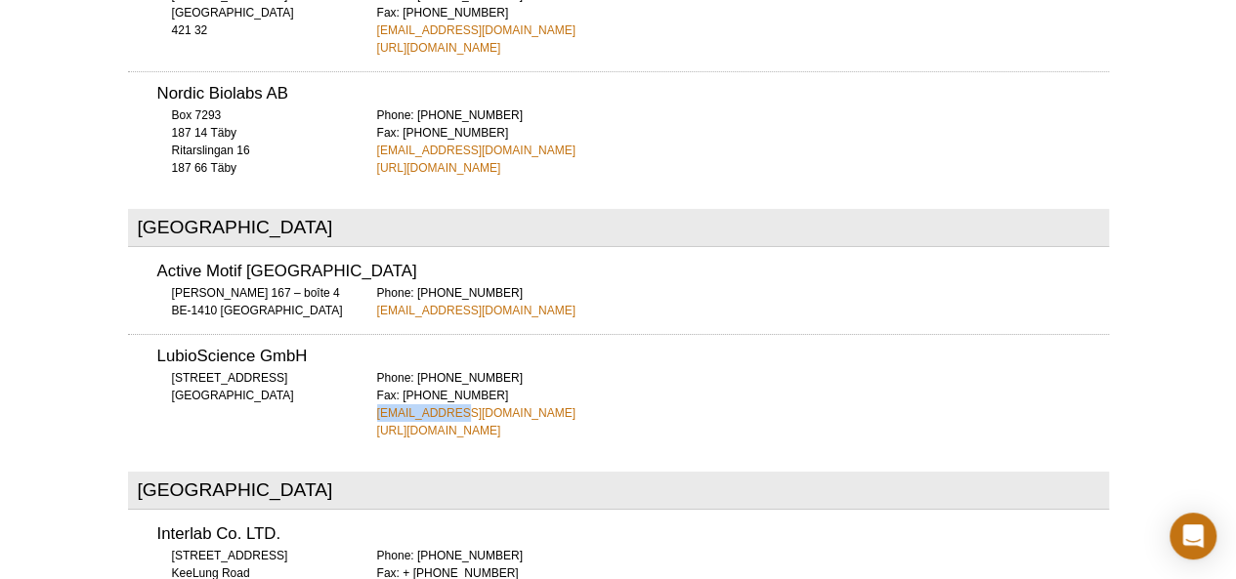
drag, startPoint x: 451, startPoint y: 304, endPoint x: 367, endPoint y: 304, distance: 84.0
click at [367, 334] on div "LubioScience GmbH [STREET_ADDRESS] Phone: [PHONE_NUMBER] Fax: [PHONE_NUMBER] [E…" at bounding box center [618, 387] width 981 height 106
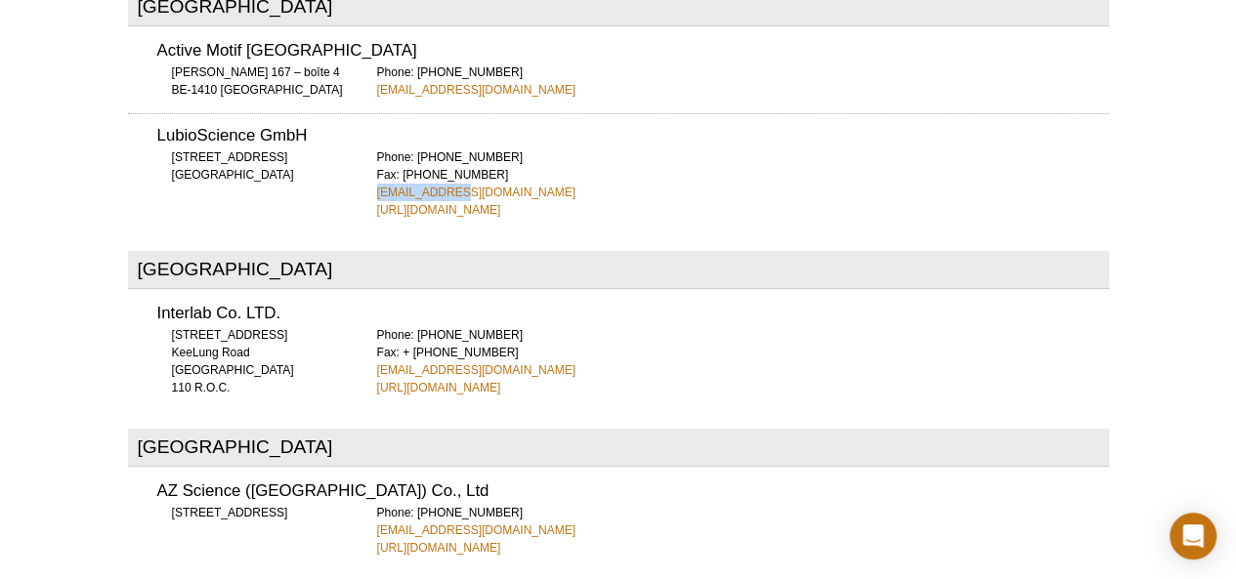
scroll to position [7276, 0]
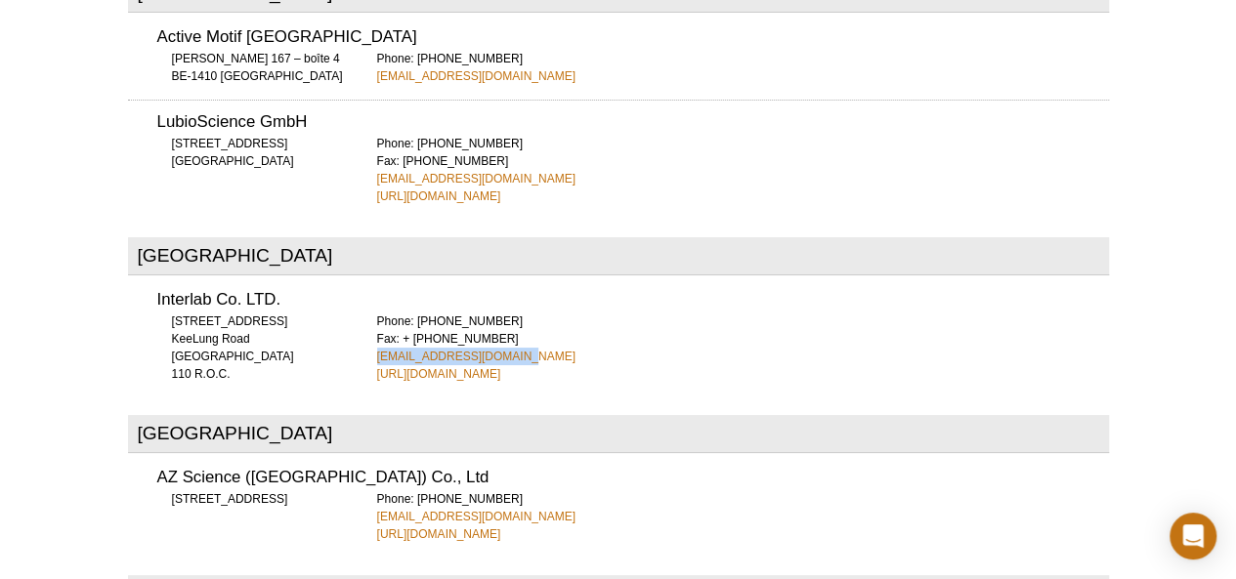
drag, startPoint x: 515, startPoint y: 248, endPoint x: 372, endPoint y: 251, distance: 142.7
click at [372, 278] on div "Interlab Co. LTD. [STREET_ADDRESS] 110 R.O.C. Phone: [PHONE_NUMBER] Fax: + [PHO…" at bounding box center [618, 330] width 981 height 105
drag, startPoint x: 467, startPoint y: 412, endPoint x: 371, endPoint y: 417, distance: 95.9
click at [371, 456] on div "AZ Science ([GEOGRAPHIC_DATA]) Co., Ltd [STREET_ADDRESS] Phone: [PHONE_NUMBER] …" at bounding box center [618, 499] width 981 height 87
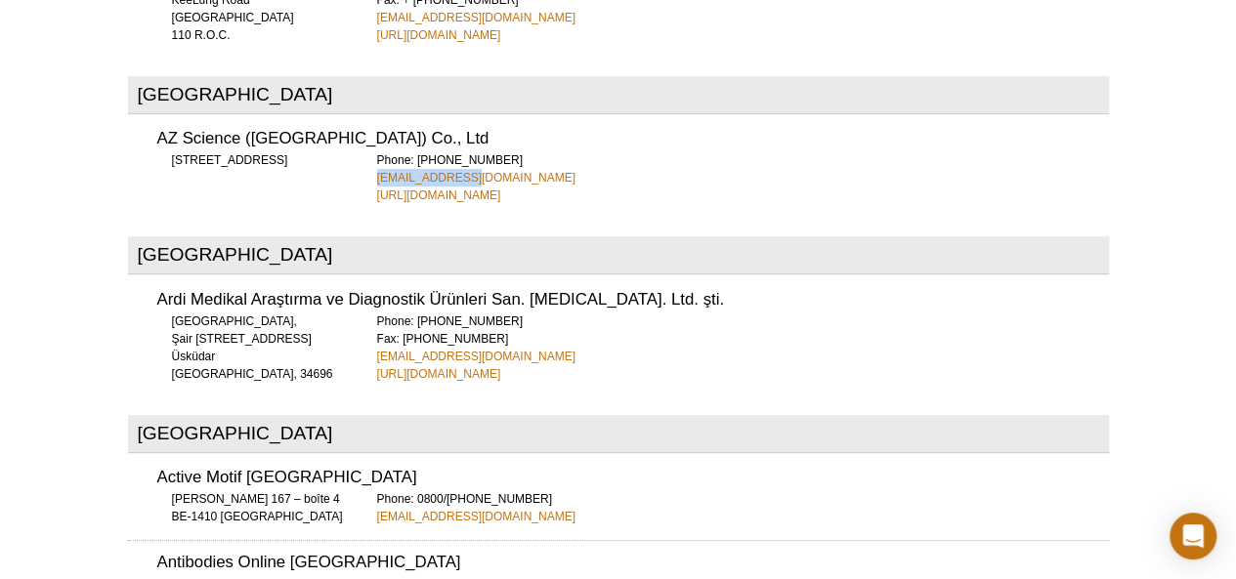
scroll to position [7628, 0]
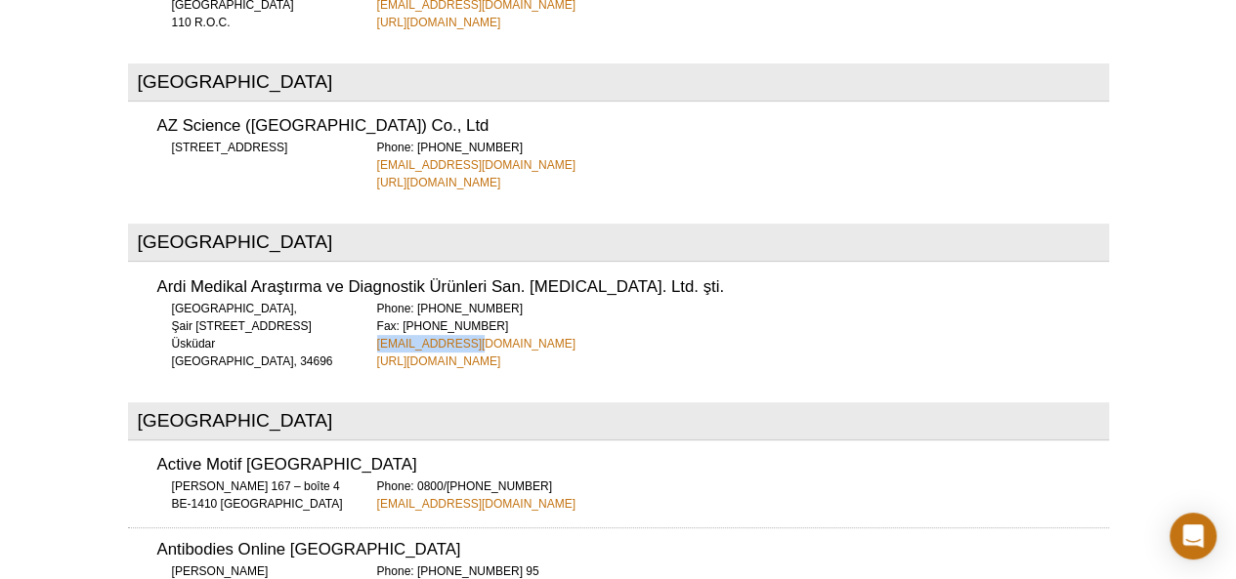
drag, startPoint x: 479, startPoint y: 234, endPoint x: 367, endPoint y: 235, distance: 111.4
click at [367, 265] on div "Ardi Medikal Araştırma ve Diagnostik Ürünleri San. [MEDICAL_DATA]. Ltd. şti. [S…" at bounding box center [618, 317] width 981 height 105
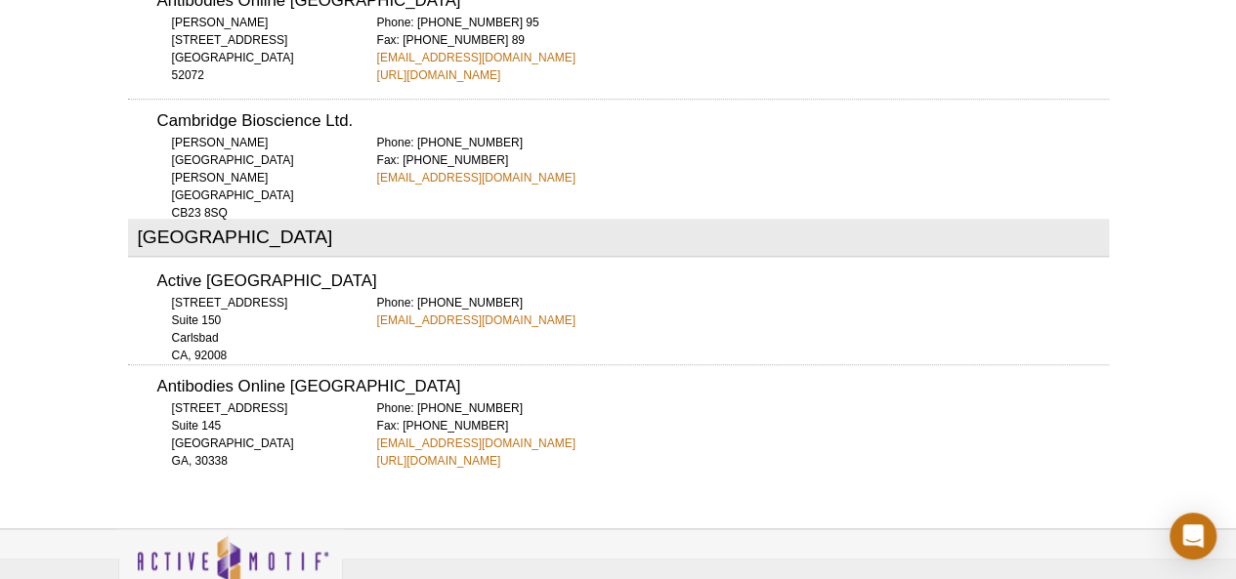
scroll to position [8190, 0]
